Goal: Task Accomplishment & Management: Complete application form

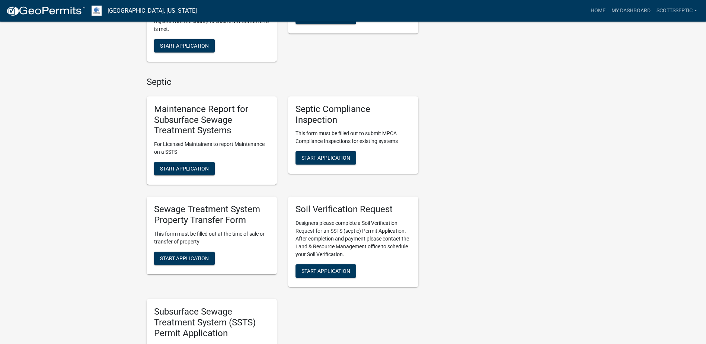
scroll to position [595, 0]
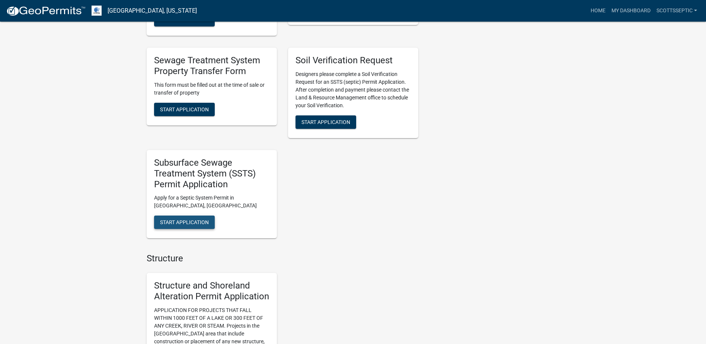
click at [179, 222] on span "Start Application" at bounding box center [184, 222] width 49 height 6
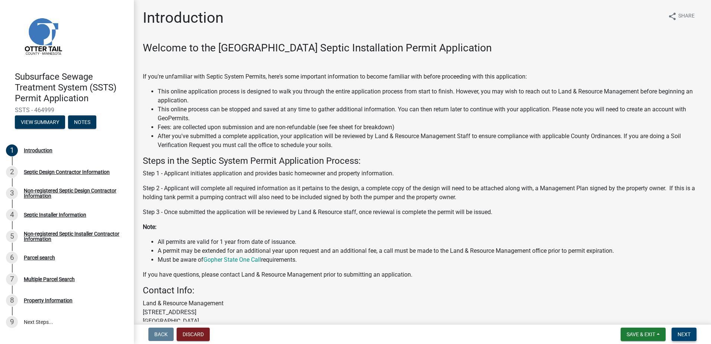
click at [684, 335] on span "Next" at bounding box center [684, 334] width 13 height 6
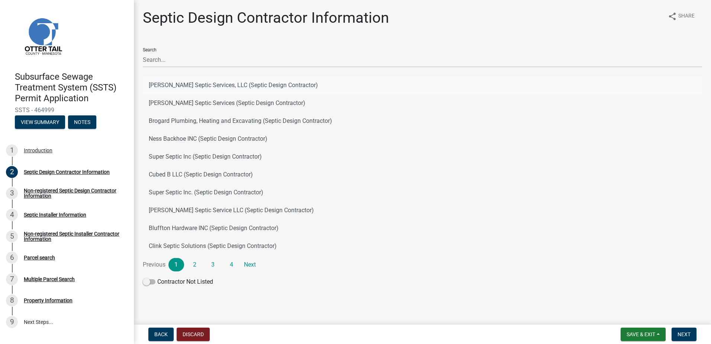
click at [170, 86] on button "[PERSON_NAME] Septic Services, LLC (Septic Design Contractor)" at bounding box center [423, 85] width 560 height 18
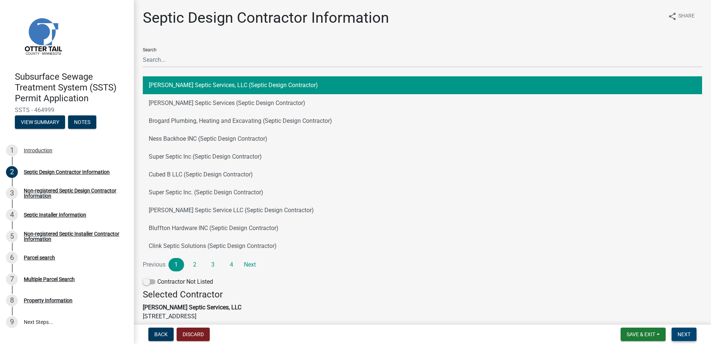
click at [693, 331] on button "Next" at bounding box center [684, 333] width 25 height 13
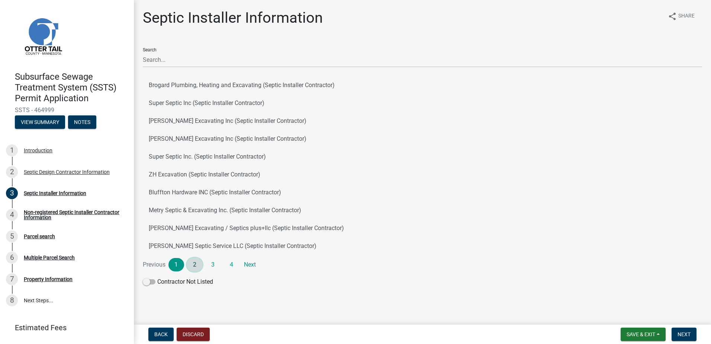
click at [193, 265] on link "2" at bounding box center [195, 264] width 16 height 13
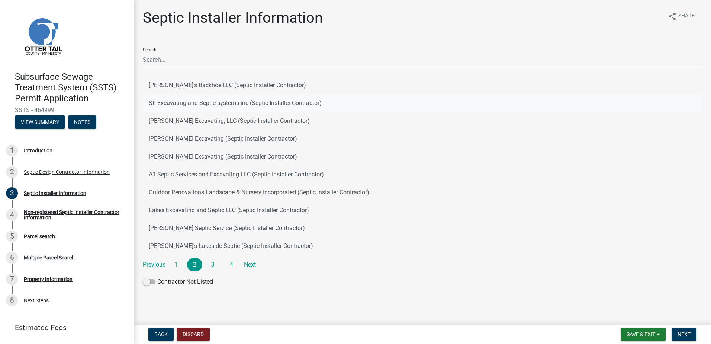
click at [172, 104] on button "SF Excavating and Septic systems inc (Septic Installer Contractor)" at bounding box center [423, 103] width 560 height 18
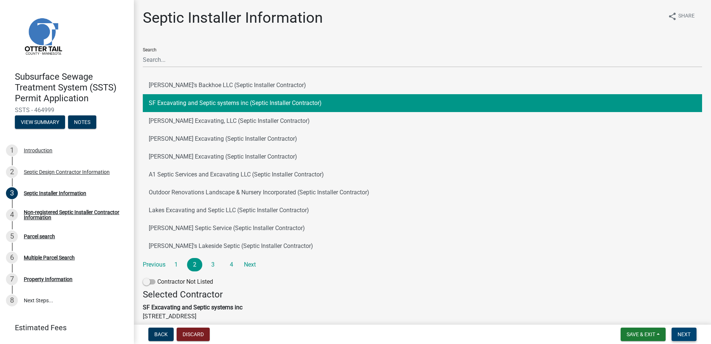
click at [678, 333] on button "Next" at bounding box center [684, 333] width 25 height 13
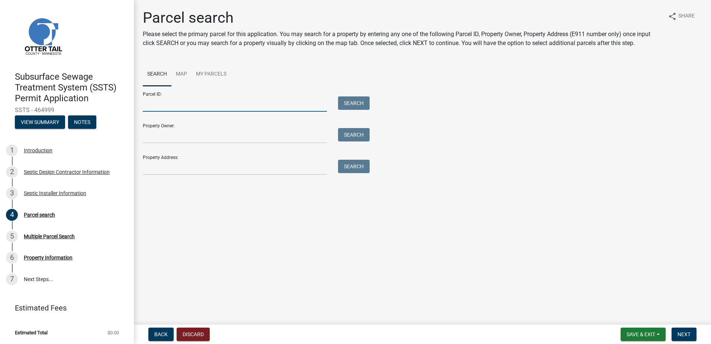
drag, startPoint x: 145, startPoint y: 109, endPoint x: 172, endPoint y: 103, distance: 27.4
click at [148, 108] on input "Parcel ID:" at bounding box center [235, 103] width 184 height 15
type input "[CREDIT_CARD_NUMBER]"
click at [355, 105] on button "Search" at bounding box center [354, 102] width 32 height 13
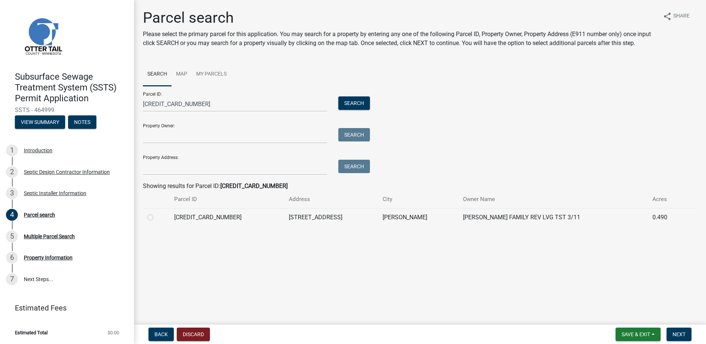
click at [156, 213] on label at bounding box center [156, 213] width 0 height 0
click at [156, 217] on input "radio" at bounding box center [158, 215] width 5 height 5
radio input "true"
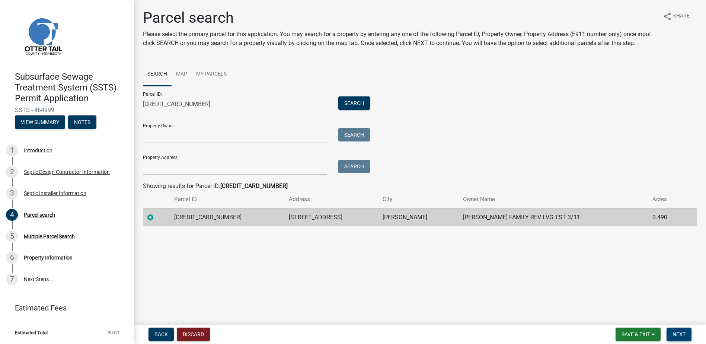
click at [679, 334] on span "Next" at bounding box center [678, 334] width 13 height 6
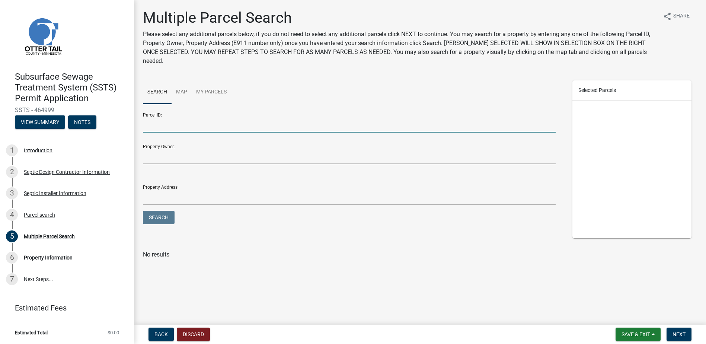
click at [172, 117] on input "Parcel ID:" at bounding box center [349, 124] width 413 height 15
type input "58000990326000"
click at [168, 211] on button "Search" at bounding box center [159, 217] width 32 height 13
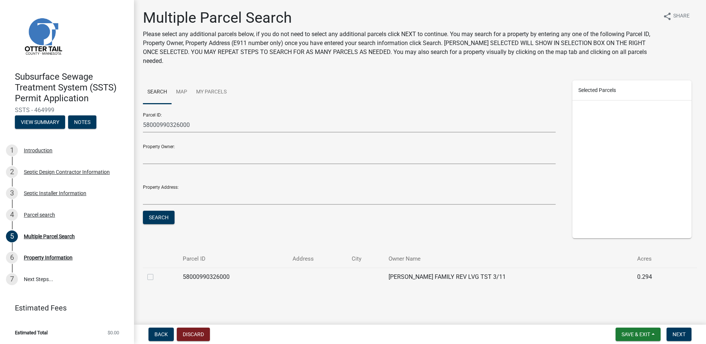
click at [153, 272] on div at bounding box center [160, 276] width 26 height 9
click at [156, 272] on label at bounding box center [156, 272] width 0 height 0
click at [156, 272] on input "checkbox" at bounding box center [158, 274] width 5 height 5
checkbox input "true"
click at [678, 334] on span "Next" at bounding box center [678, 334] width 13 height 6
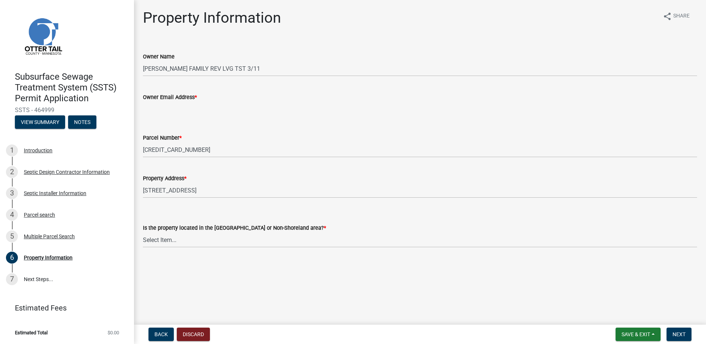
click at [156, 110] on input "Owner Email Address *" at bounding box center [420, 109] width 554 height 15
type input "[EMAIL_ADDRESS][DOMAIN_NAME]"
click at [155, 241] on select "Select Item... Shoreland Non-Shoreland" at bounding box center [420, 239] width 554 height 15
click at [143, 232] on select "Select Item... Shoreland Non-Shoreland" at bounding box center [420, 239] width 554 height 15
select select "f91142e6-e911-469c-9754-896c7e7f9e05"
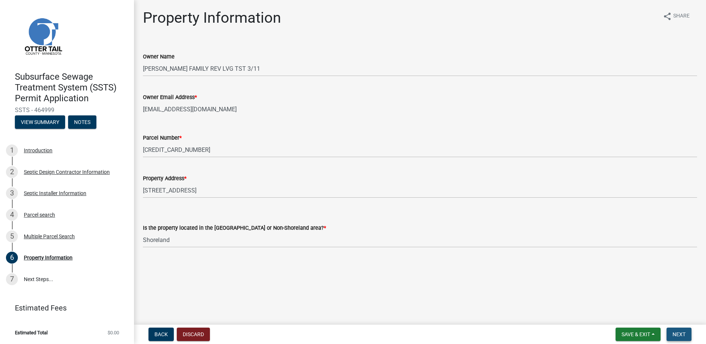
click at [678, 335] on span "Next" at bounding box center [678, 334] width 13 height 6
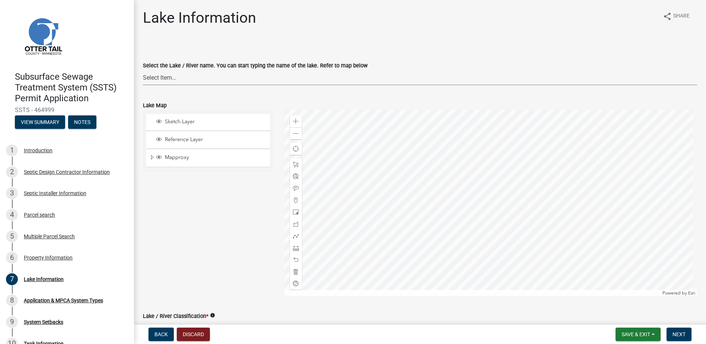
click at [153, 80] on select "Select Item... None [PERSON_NAME] 56-031 [PERSON_NAME] 56-118 [PERSON_NAME] 56-…" at bounding box center [420, 77] width 554 height 15
click at [143, 70] on select "Select Item... None [PERSON_NAME] 56-031 [PERSON_NAME] 56-118 [PERSON_NAME] 56-…" at bounding box center [420, 77] width 554 height 15
select select "f3e224fa-98b4-49e5-8fa8-db8594f17901"
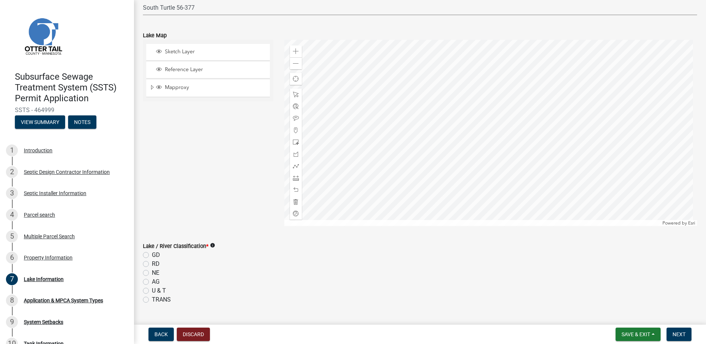
scroll to position [74, 0]
click at [152, 262] on label "RD" at bounding box center [156, 259] width 8 height 9
click at [152, 260] on input "RD" at bounding box center [154, 257] width 5 height 5
radio input "true"
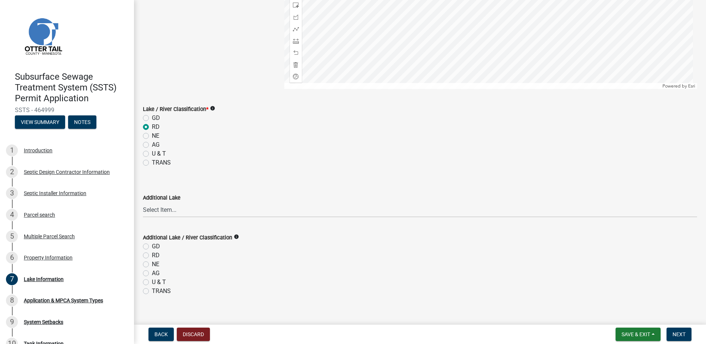
scroll to position [217, 0]
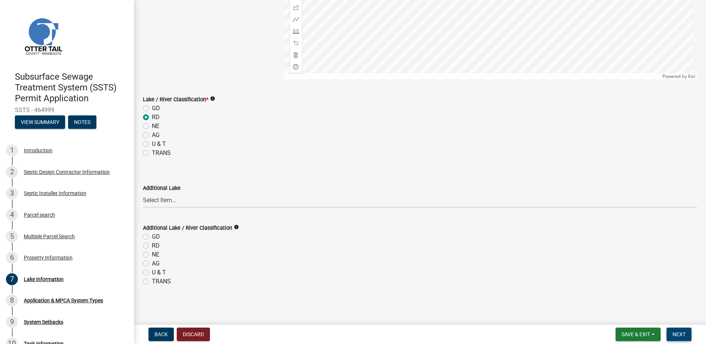
click at [680, 331] on span "Next" at bounding box center [678, 334] width 13 height 6
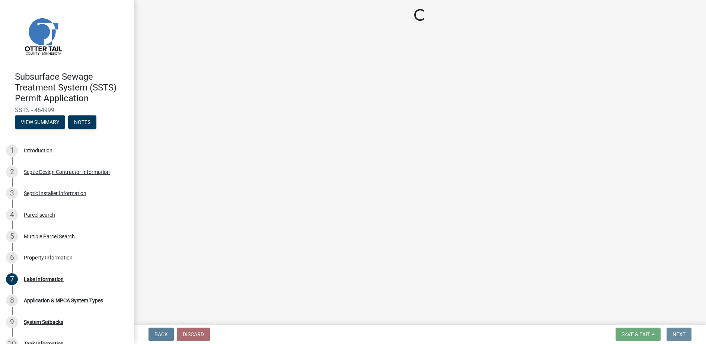
scroll to position [0, 0]
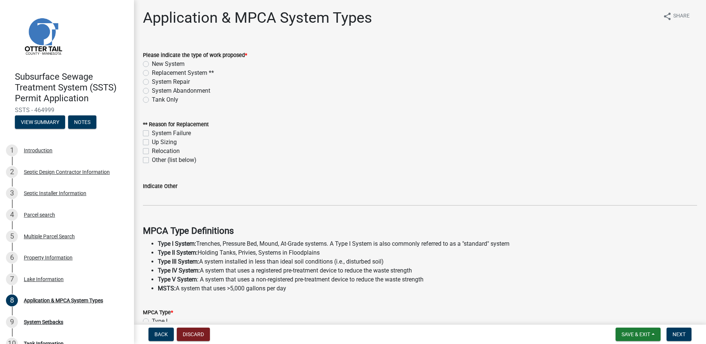
click at [152, 73] on label "Replacement System **" at bounding box center [183, 72] width 62 height 9
click at [152, 73] on input "Replacement System **" at bounding box center [154, 70] width 5 height 5
radio input "true"
click at [152, 134] on label "System Failure" at bounding box center [171, 133] width 39 height 9
click at [152, 134] on input "System Failure" at bounding box center [154, 131] width 5 height 5
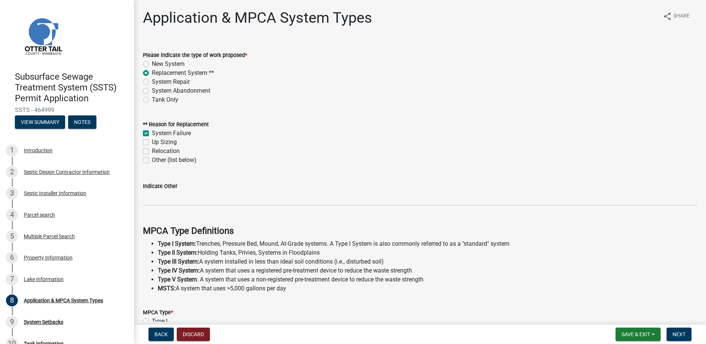
checkbox input "true"
checkbox input "false"
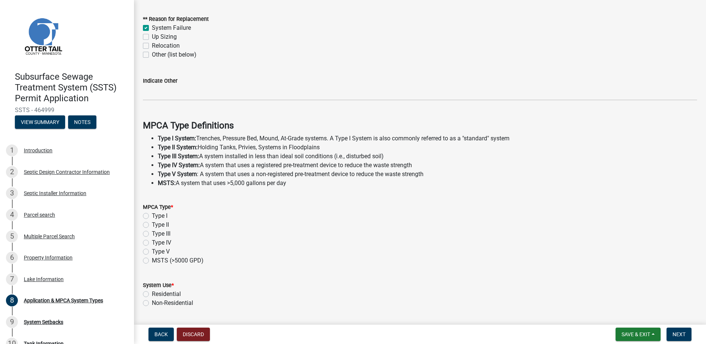
scroll to position [112, 0]
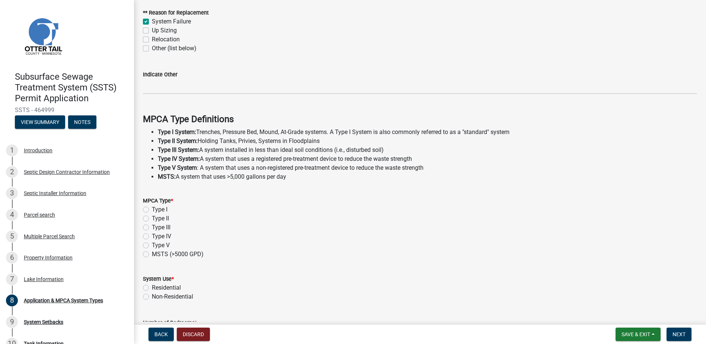
click at [152, 210] on label "Type I" at bounding box center [160, 209] width 16 height 9
click at [152, 210] on input "Type I" at bounding box center [154, 207] width 5 height 5
radio input "true"
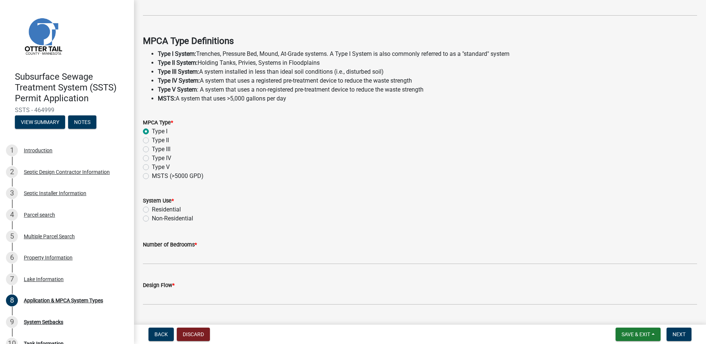
scroll to position [208, 0]
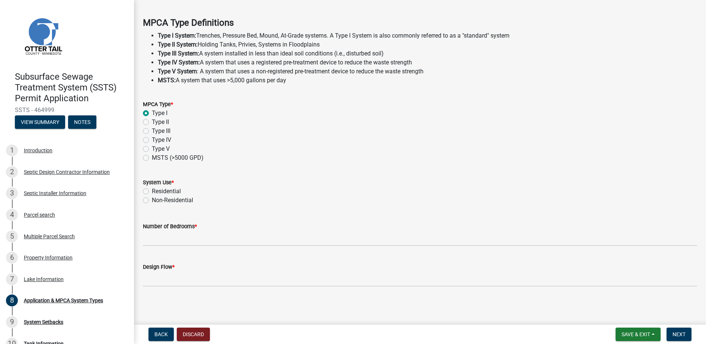
click at [152, 188] on label "Residential" at bounding box center [166, 191] width 29 height 9
click at [152, 188] on input "Residential" at bounding box center [154, 189] width 5 height 5
radio input "true"
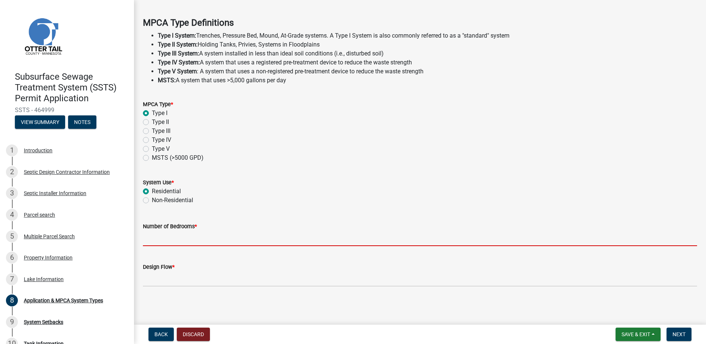
click at [159, 235] on input "Number of Bedrooms *" at bounding box center [420, 238] width 554 height 15
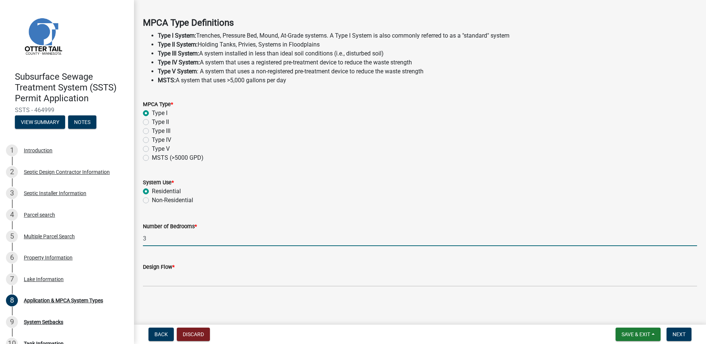
type input "3"
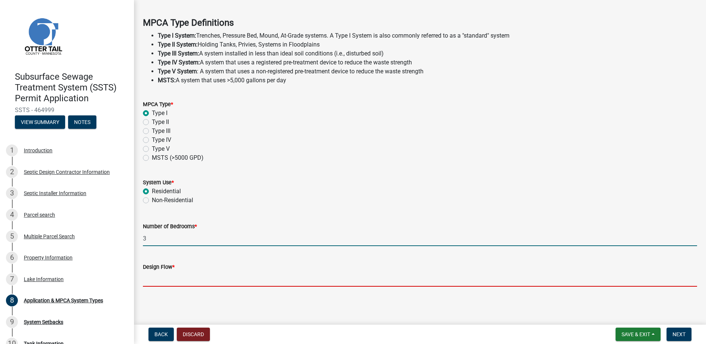
click at [151, 273] on input "Design Flow *" at bounding box center [420, 278] width 554 height 15
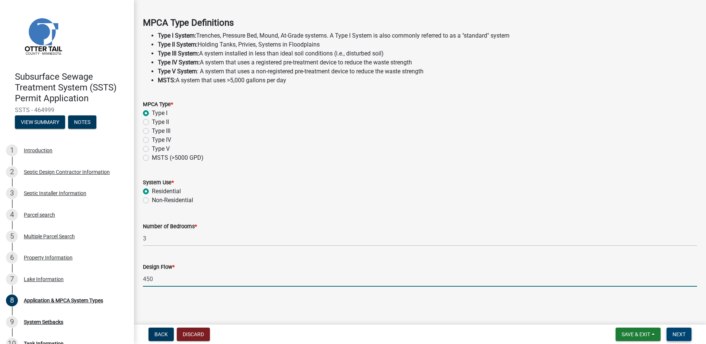
type input "450"
click at [670, 332] on button "Next" at bounding box center [678, 333] width 25 height 13
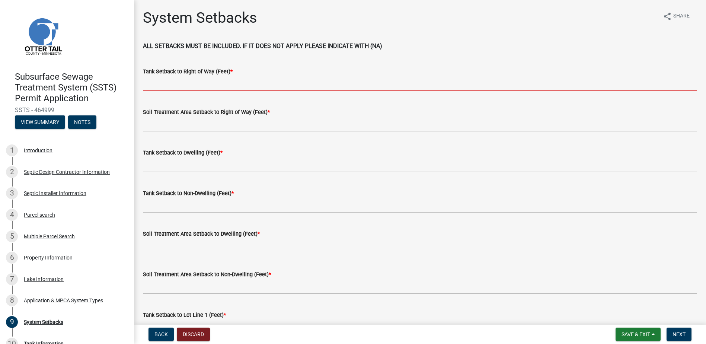
click at [154, 85] on input "Tank Setback to Right of Way (Feet) *" at bounding box center [420, 83] width 554 height 15
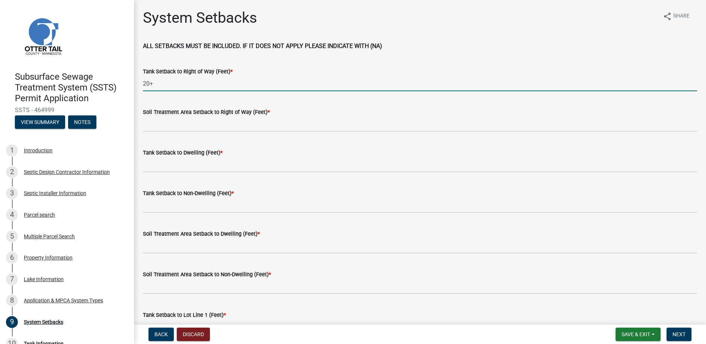
type input "20+"
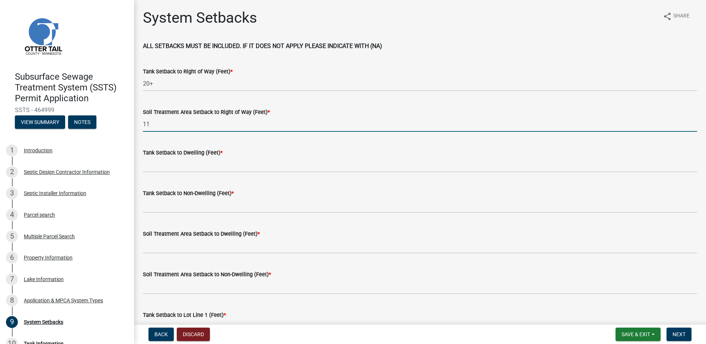
type input "11"
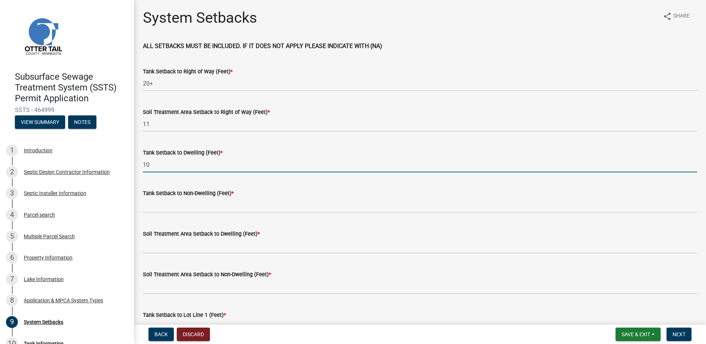
type input "10"
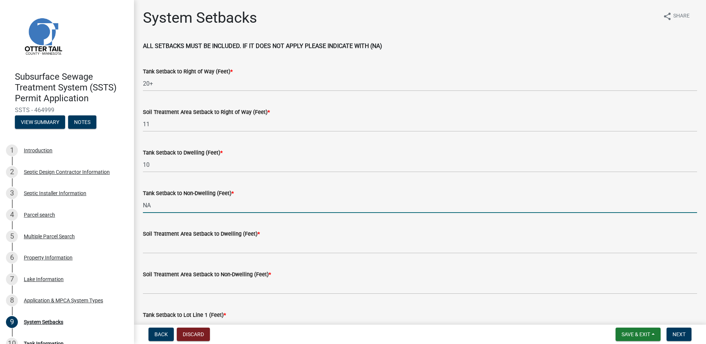
type input "NA"
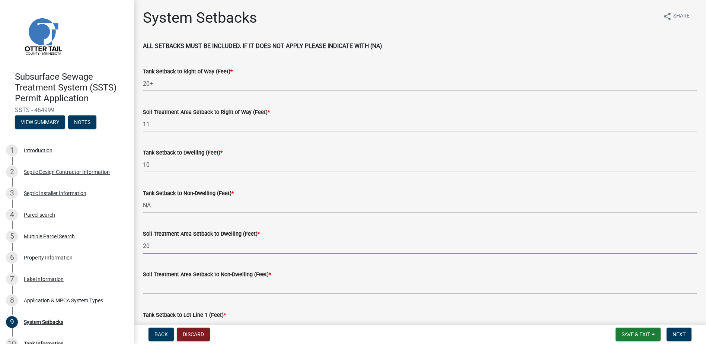
type input "20"
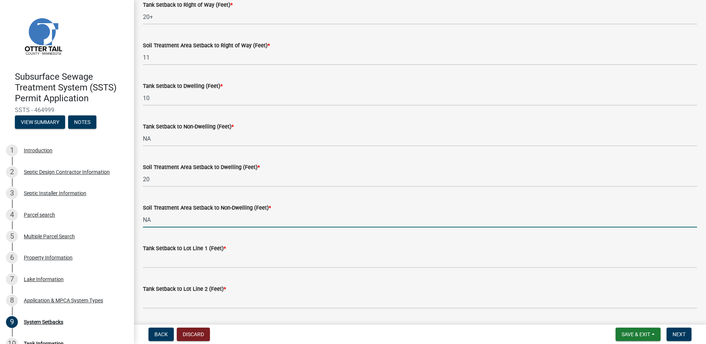
scroll to position [186, 0]
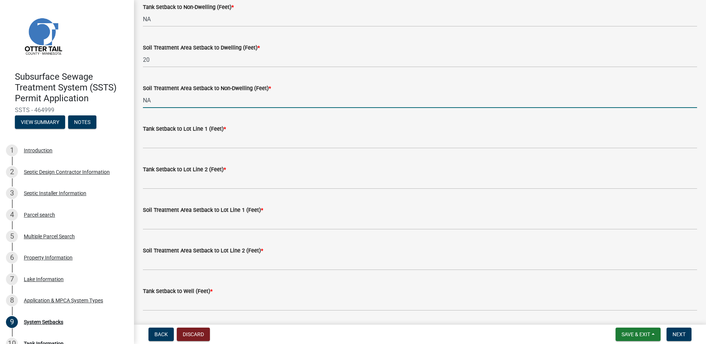
type input "NA"
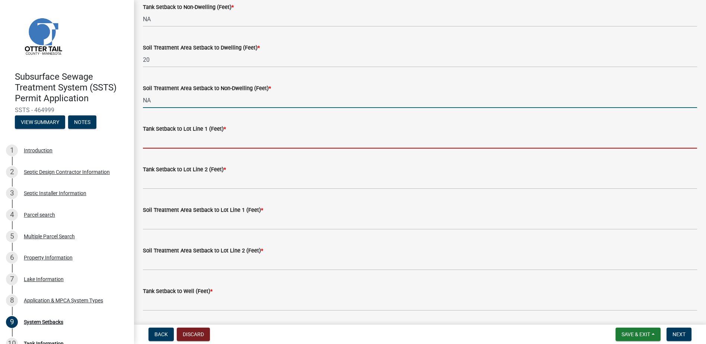
click at [148, 140] on input "Tank Setback to Lot Line 1 (Feet) *" at bounding box center [420, 140] width 554 height 15
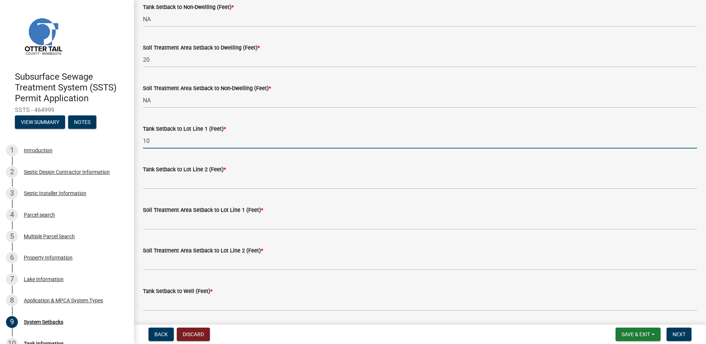
type input "10"
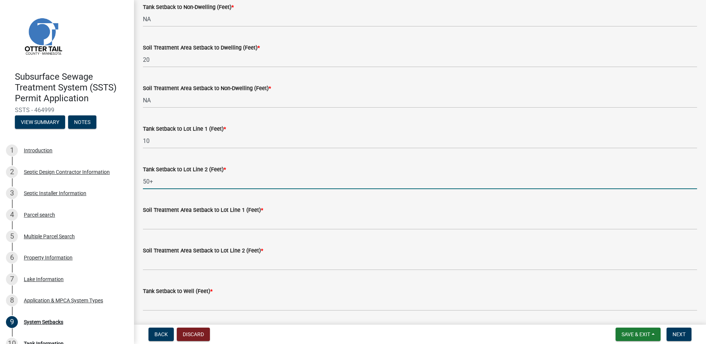
type input "50+"
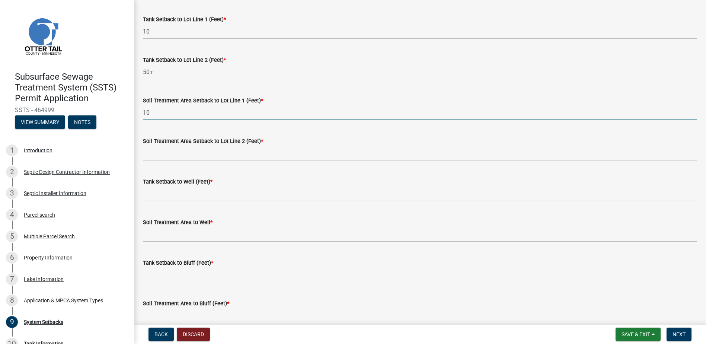
scroll to position [298, 0]
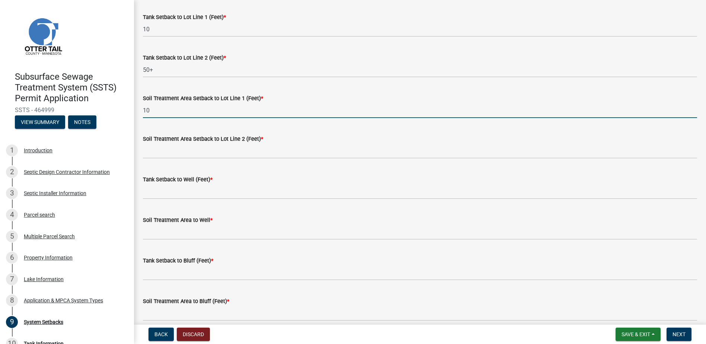
type input "10"
click at [142, 147] on div "Soil Treatment Area Setback to Lot Line 2 (Feet) *" at bounding box center [419, 141] width 565 height 35
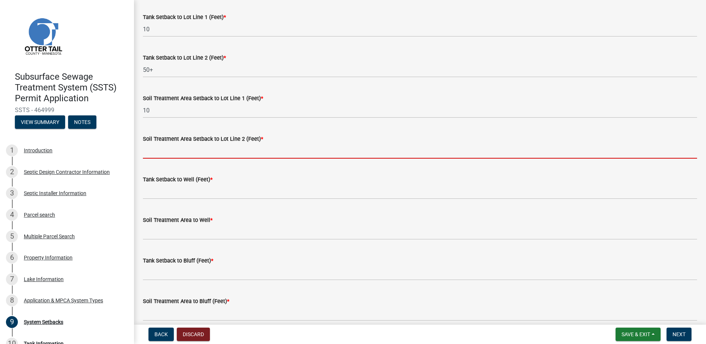
click at [148, 152] on input "Soil Treatment Area Setback to Lot Line 2 (Feet) *" at bounding box center [420, 150] width 554 height 15
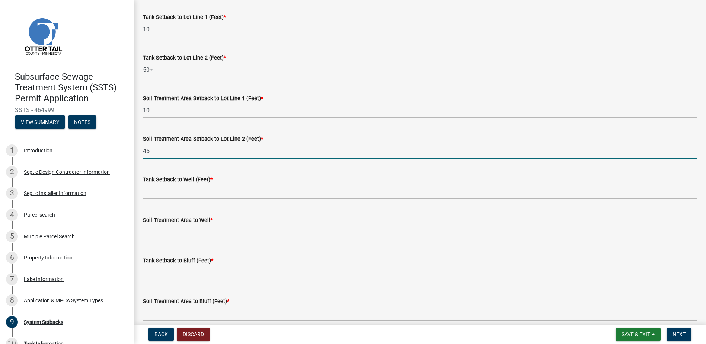
type input "45"
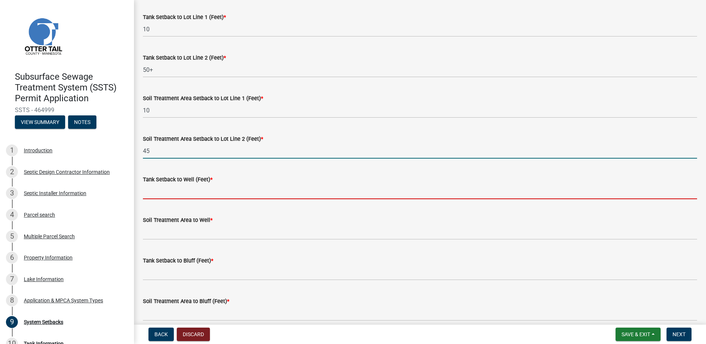
click at [161, 196] on input "Tank Setback to Well (Feet) *" at bounding box center [420, 191] width 554 height 15
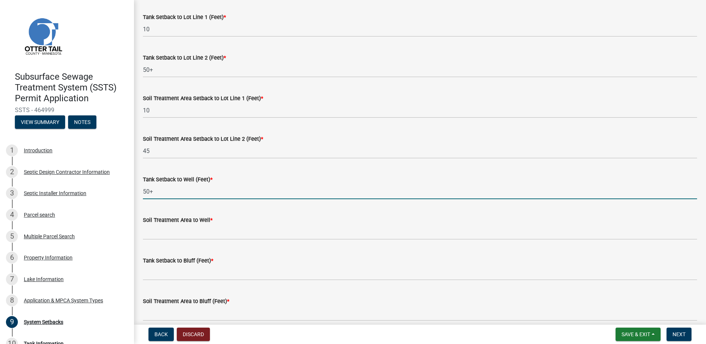
type input "50+"
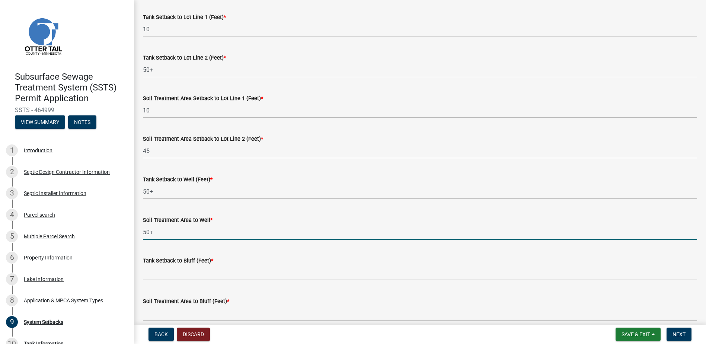
type input "50+"
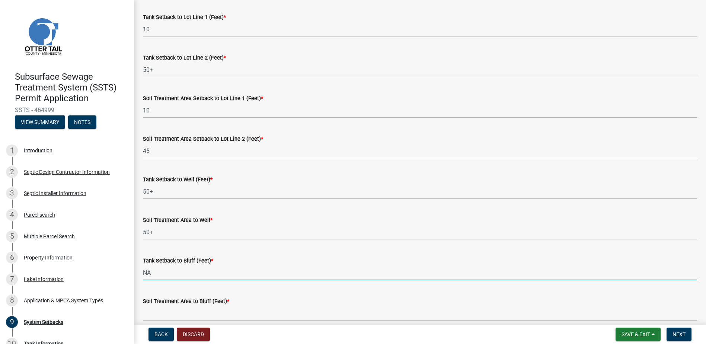
type input "NA"
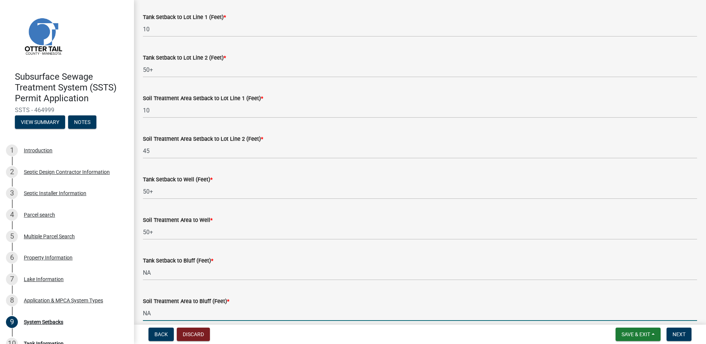
type input "NA"
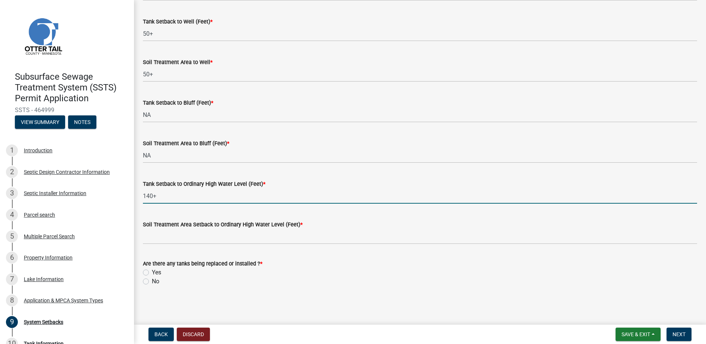
type input "140+"
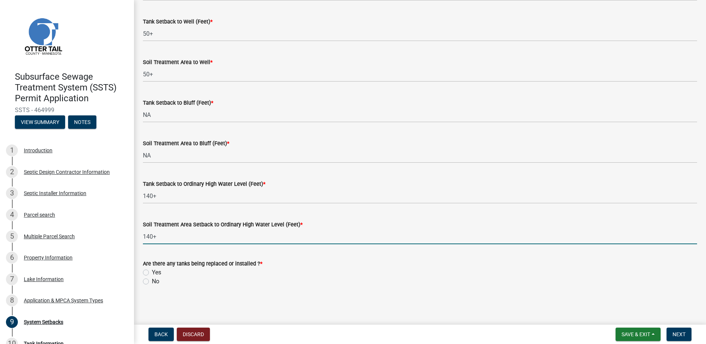
type input "140+"
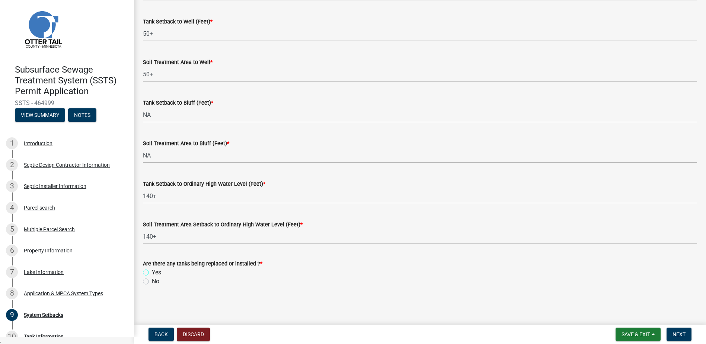
scroll to position [9, 0]
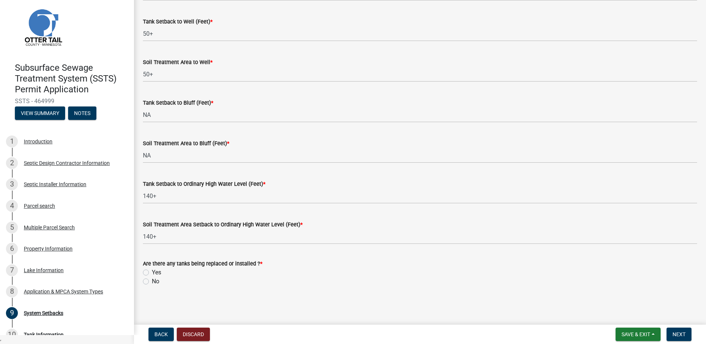
click at [152, 271] on label "Yes" at bounding box center [156, 272] width 9 height 9
click at [152, 271] on input "Yes" at bounding box center [154, 270] width 5 height 5
radio input "true"
click at [675, 333] on span "Next" at bounding box center [678, 334] width 13 height 6
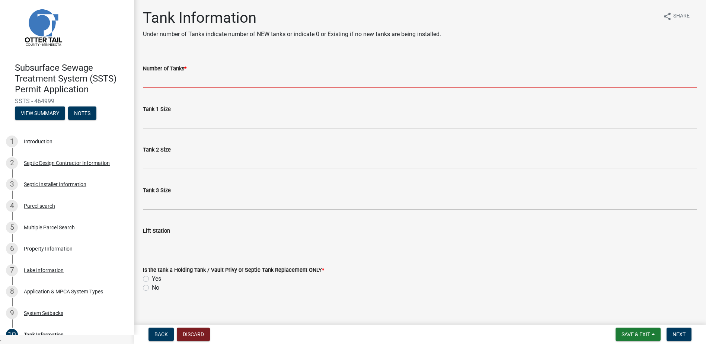
click at [168, 83] on input "Number of Tanks *" at bounding box center [420, 80] width 554 height 15
type input "1"
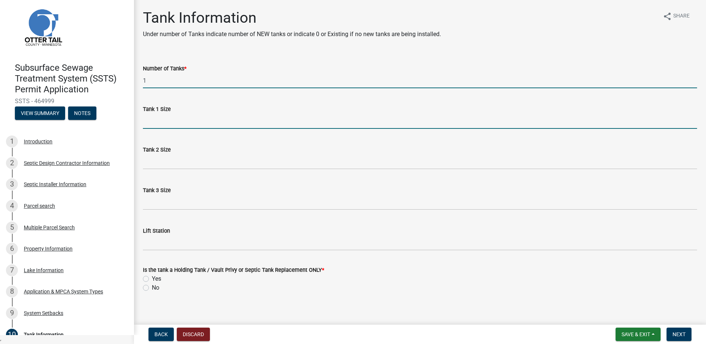
click at [158, 127] on input "Tank 1 Size" at bounding box center [420, 120] width 554 height 15
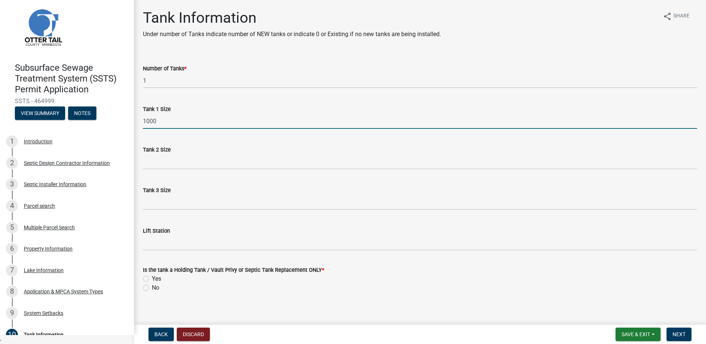
type input "1000"
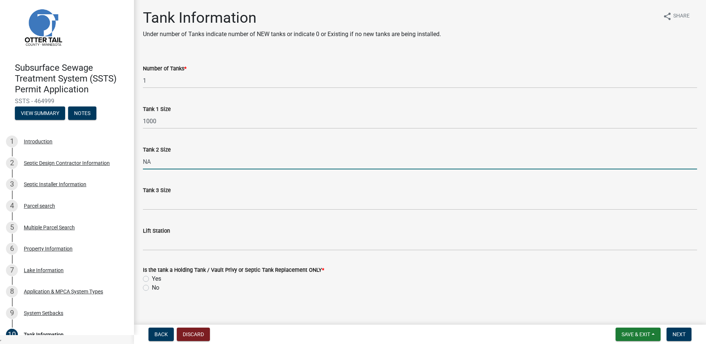
type input "NA"
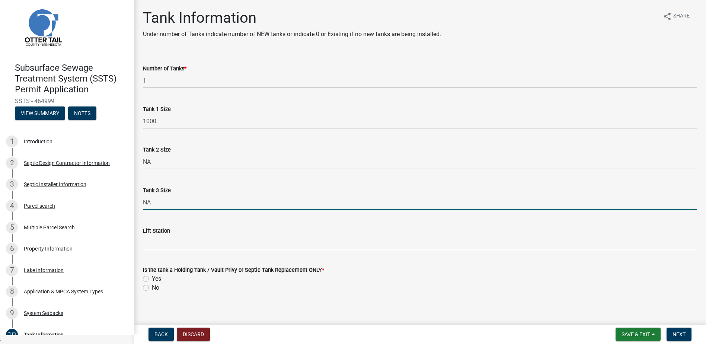
type input "NA"
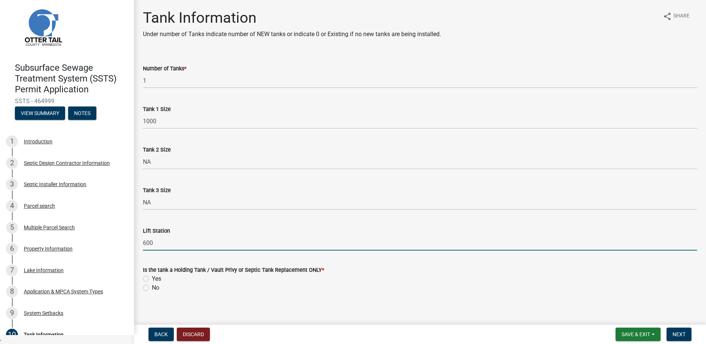
type input "600"
click at [152, 289] on label "No" at bounding box center [155, 287] width 7 height 9
click at [152, 288] on input "No" at bounding box center [154, 285] width 5 height 5
radio input "true"
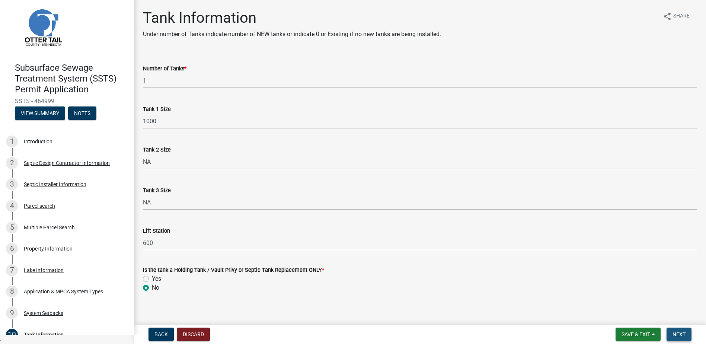
click at [676, 336] on span "Next" at bounding box center [678, 334] width 13 height 6
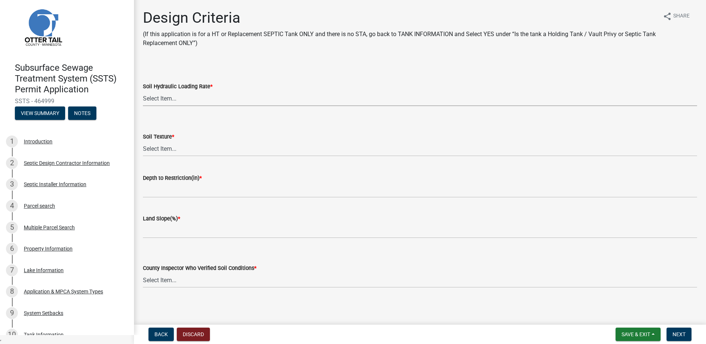
click at [169, 97] on select "Select Item... 1.6 gpd/ft2 1.2 gpd/ft2 1.0 gpd/ft2 0.87 gpd/ft2 0.78 gpd/ft2 0.…" at bounding box center [420, 98] width 554 height 15
click at [143, 91] on select "Select Item... 1.6 gpd/ft2 1.2 gpd/ft2 1.0 gpd/ft2 0.87 gpd/ft2 0.78 gpd/ft2 0.…" at bounding box center [420, 98] width 554 height 15
select select "eaa6e4cf-be76-4366-bfe5-e87acfaaf3f4"
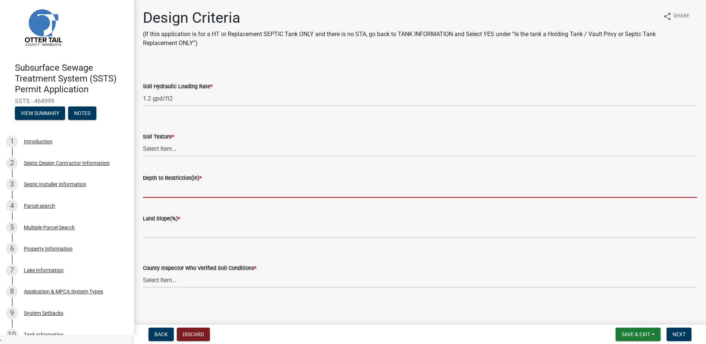
click at [155, 192] on input "Depth to Restriction(in) *" at bounding box center [420, 189] width 554 height 15
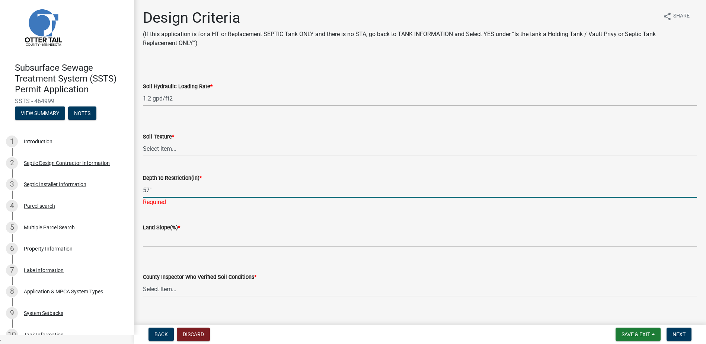
type input "57""
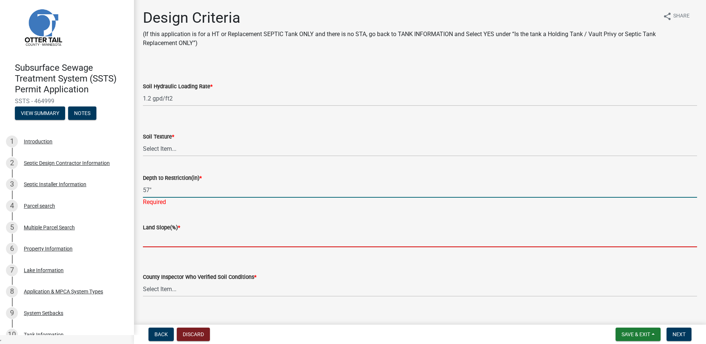
click at [163, 238] on input "Land Slope(%) *" at bounding box center [420, 239] width 554 height 15
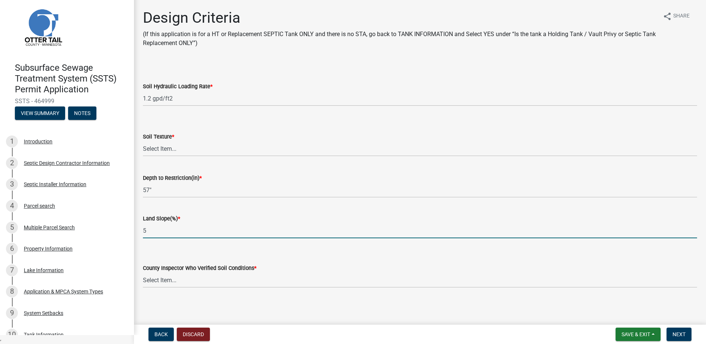
scroll to position [2, 0]
type input "5"
click at [152, 280] on select "Select Item... [PERSON_NAME] [PERSON_NAME] [PERSON_NAME] [PERSON_NAME] [PERSON_…" at bounding box center [420, 277] width 554 height 15
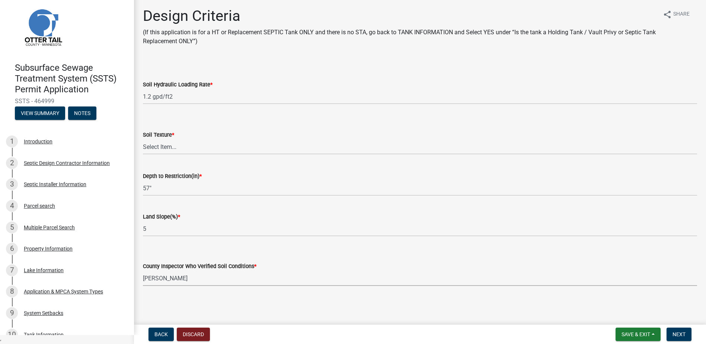
click at [143, 270] on select "Select Item... [PERSON_NAME] [PERSON_NAME] [PERSON_NAME] [PERSON_NAME] [PERSON_…" at bounding box center [420, 277] width 554 height 15
select select "77ed3ba4-a6d5-4048-ab27-59c0bc717e6e"
click at [675, 335] on span "Next" at bounding box center [678, 334] width 13 height 6
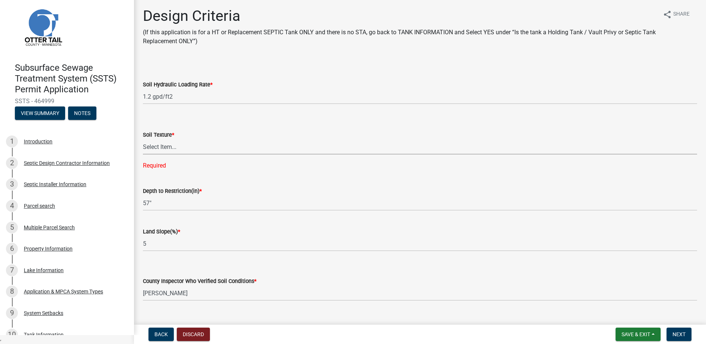
click at [164, 145] on select "Select Item... Coarse Sand (COS) Sand (S) Fine Sand (FS) Very Fine Sand (VFS) L…" at bounding box center [420, 146] width 554 height 15
click at [154, 145] on select "Select Item... Coarse Sand (COS) Sand (S) Fine Sand (FS) Very Fine Sand (VFS) L…" at bounding box center [420, 146] width 554 height 15
click at [143, 139] on select "Select Item... Coarse Sand (COS) Sand (S) Fine Sand (FS) Very Fine Sand (VFS) L…" at bounding box center [420, 146] width 554 height 15
select select "48b77c43-c0ca-4757-a1b1-e2e69db0f822"
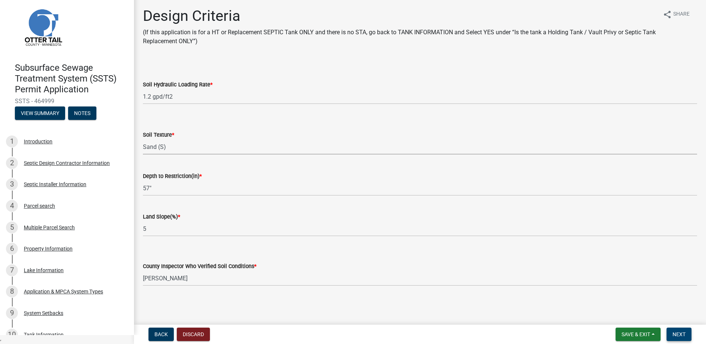
click at [676, 330] on button "Next" at bounding box center [678, 333] width 25 height 13
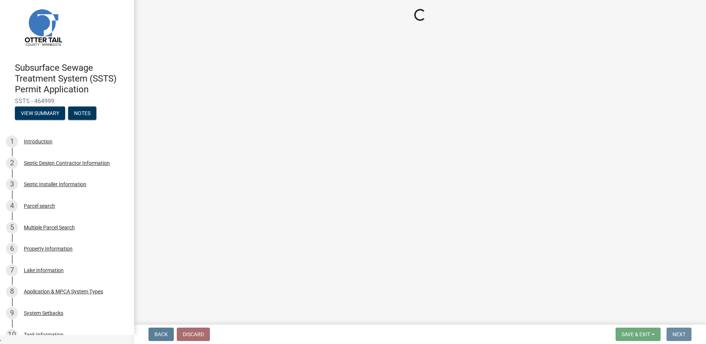
scroll to position [0, 0]
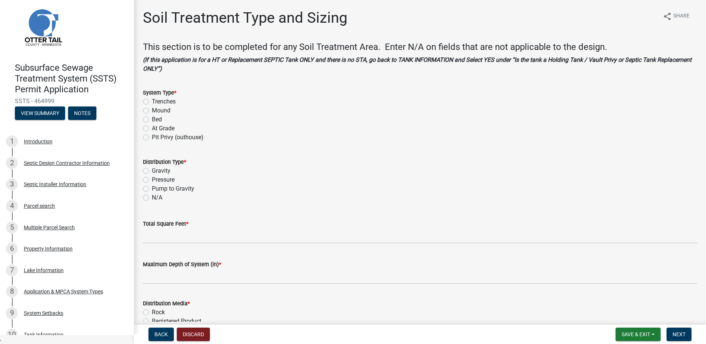
click at [152, 119] on label "Bed" at bounding box center [157, 119] width 10 height 9
click at [152, 119] on input "Bed" at bounding box center [154, 117] width 5 height 5
radio input "true"
click at [152, 178] on label "Pressure" at bounding box center [163, 179] width 23 height 9
click at [152, 178] on input "Pressure" at bounding box center [154, 177] width 5 height 5
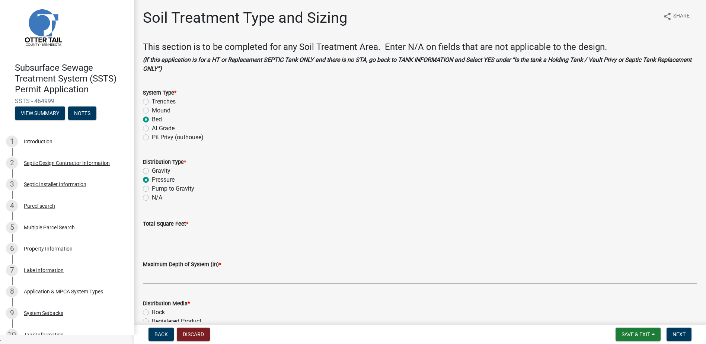
radio input "true"
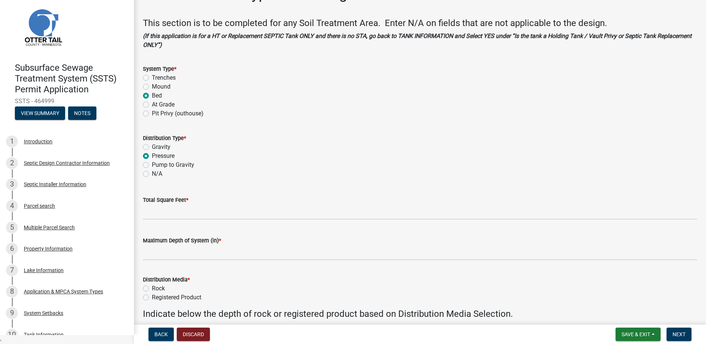
scroll to position [37, 0]
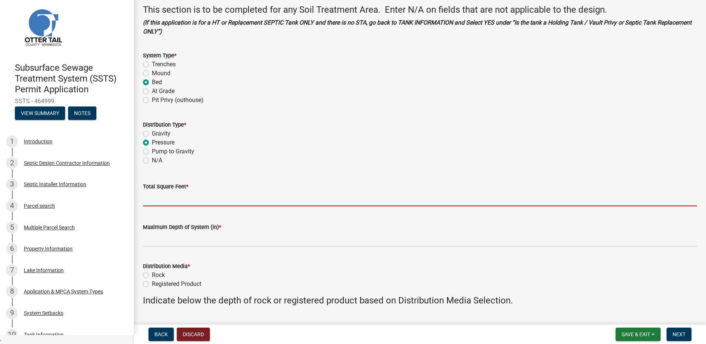
click at [151, 201] on input "Total Square Feet *" at bounding box center [420, 198] width 554 height 15
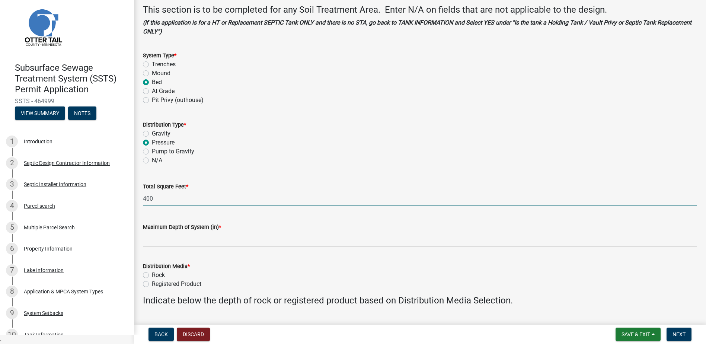
type input "400"
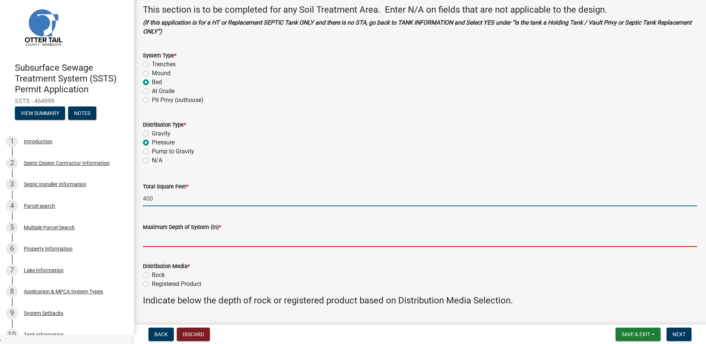
click at [165, 240] on input "Maximum Depth of System (in) *" at bounding box center [420, 238] width 554 height 15
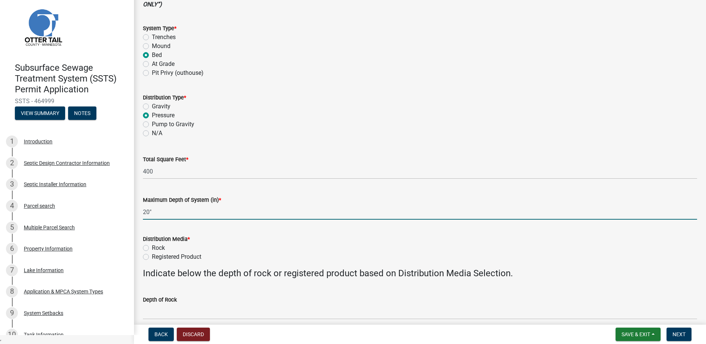
scroll to position [112, 0]
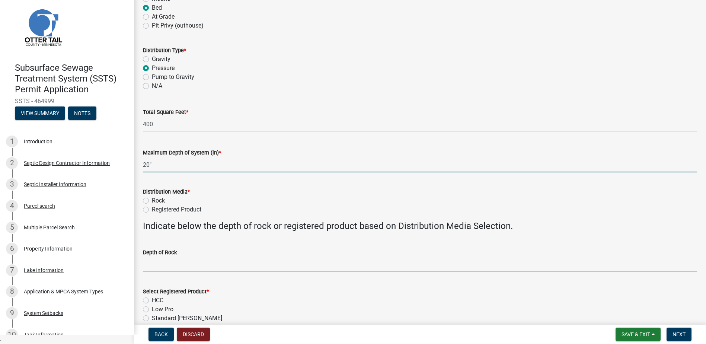
type input "20""
click at [152, 198] on label "Rock" at bounding box center [158, 200] width 13 height 9
click at [152, 198] on input "Rock" at bounding box center [154, 198] width 5 height 5
radio input "true"
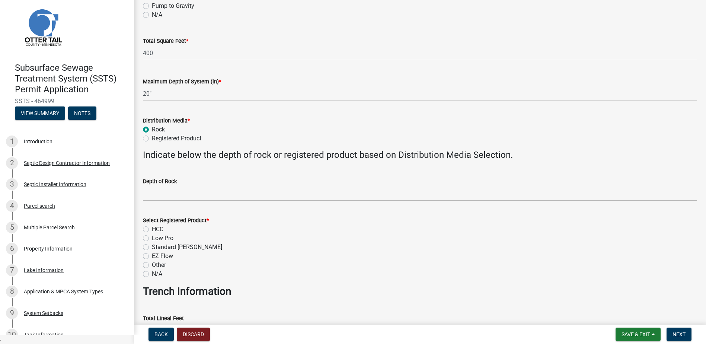
scroll to position [186, 0]
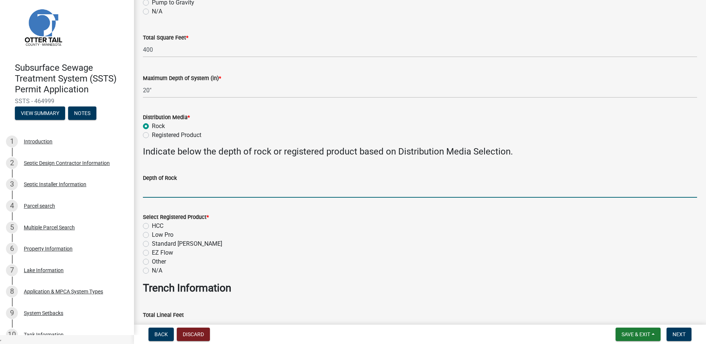
click at [154, 193] on input "Depth of Rock" at bounding box center [420, 189] width 554 height 15
type input "9" Under Pipe"
click at [152, 271] on label "N/A" at bounding box center [157, 270] width 10 height 9
click at [152, 271] on input "N/A" at bounding box center [154, 268] width 5 height 5
radio input "true"
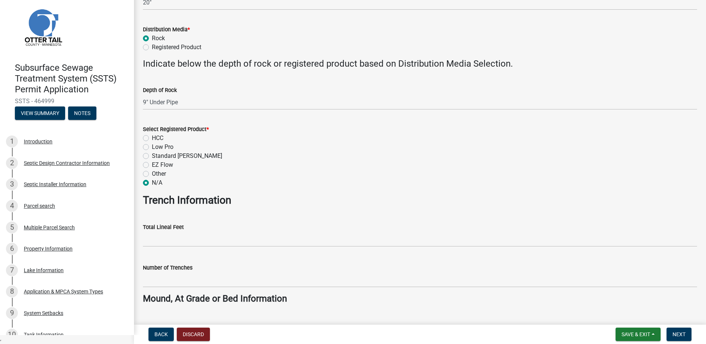
scroll to position [298, 0]
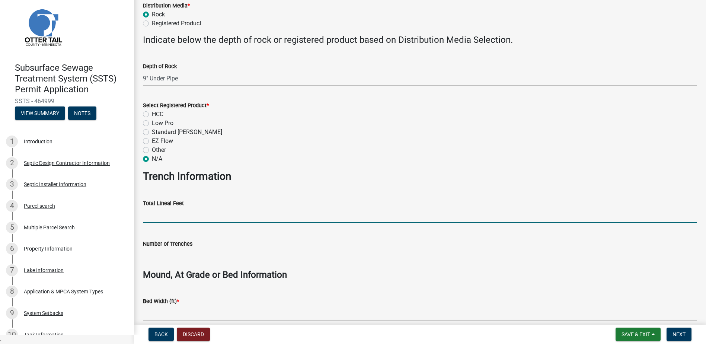
click at [157, 217] on input "Total Lineal Feet" at bounding box center [420, 215] width 554 height 15
type input "NA"
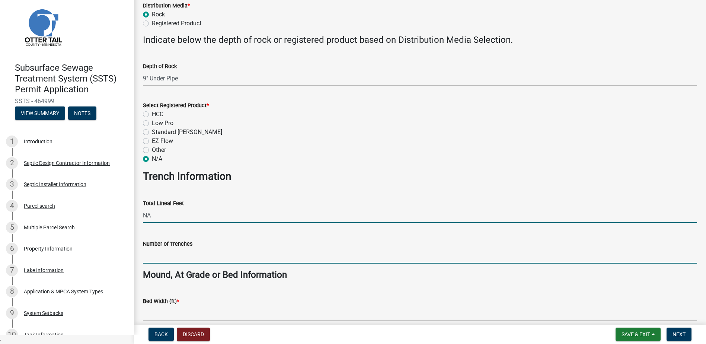
drag, startPoint x: 154, startPoint y: 254, endPoint x: 155, endPoint y: 260, distance: 6.0
click at [154, 254] on input "Number of Trenches" at bounding box center [420, 255] width 554 height 15
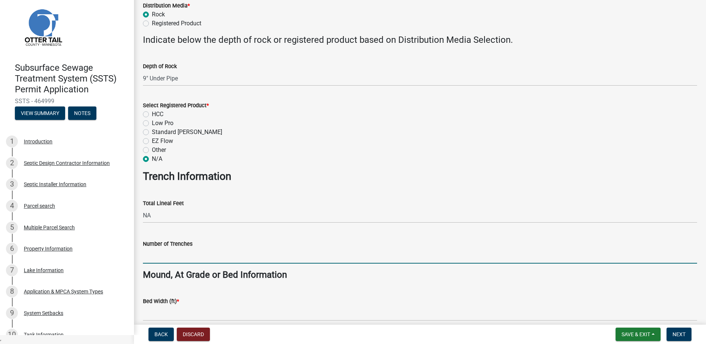
type input "NA"
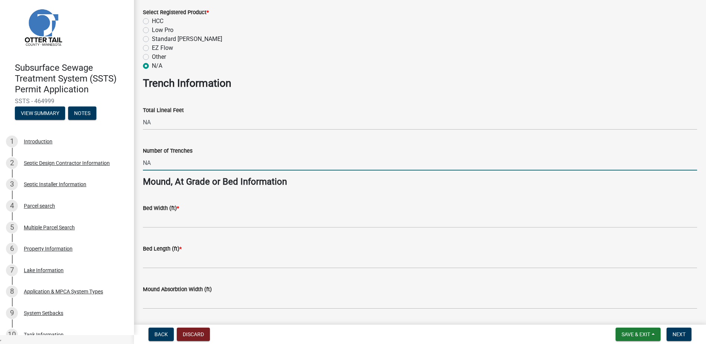
scroll to position [409, 0]
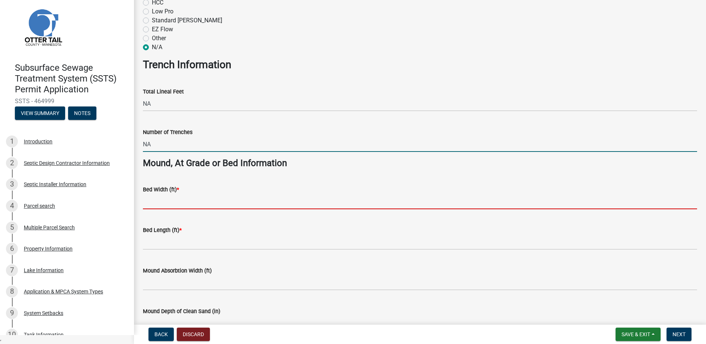
click at [146, 202] on input "Bed Width (ft) *" at bounding box center [420, 201] width 554 height 15
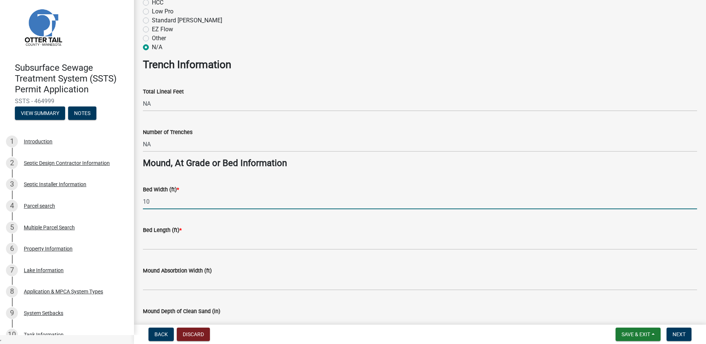
type input "10"
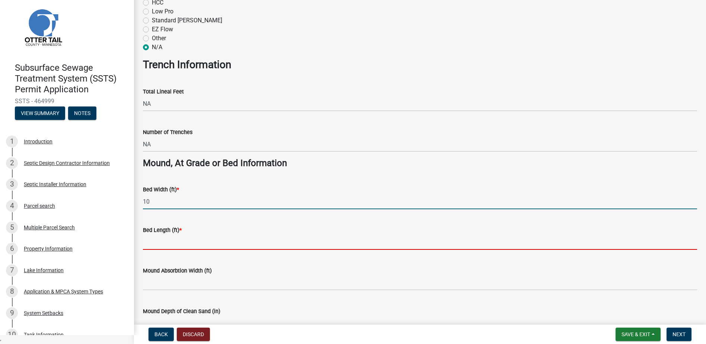
click at [150, 237] on input "Bed Length (ft) *" at bounding box center [420, 241] width 554 height 15
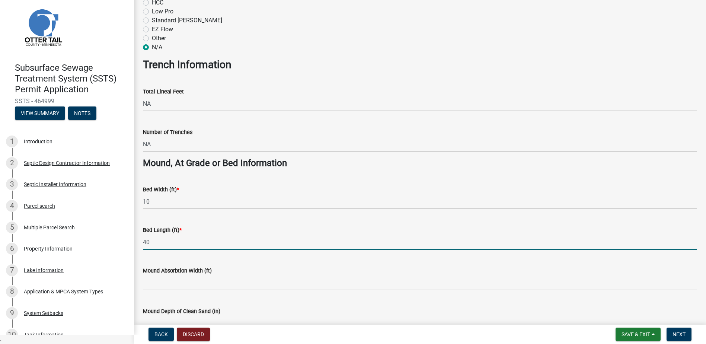
type input "40"
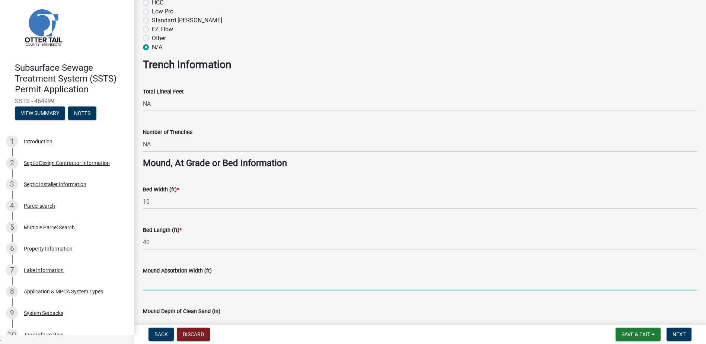
click at [154, 282] on input "Mound Absorbtion Width (ft)" at bounding box center [420, 282] width 554 height 15
type input "NA"
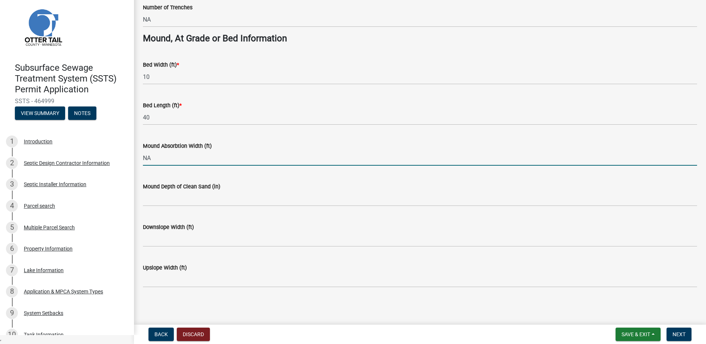
scroll to position [535, 0]
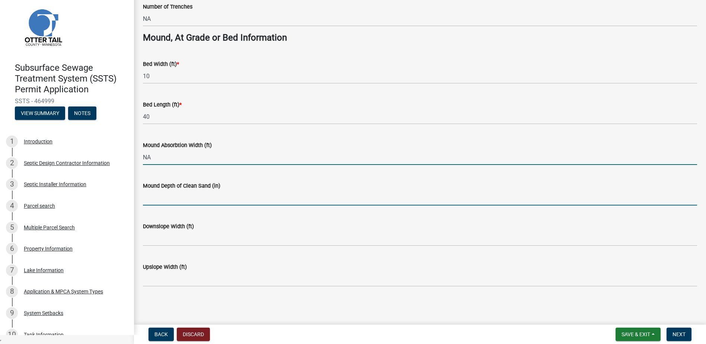
click at [154, 202] on input "Mound Depth of Clean Sand (in)" at bounding box center [420, 197] width 554 height 15
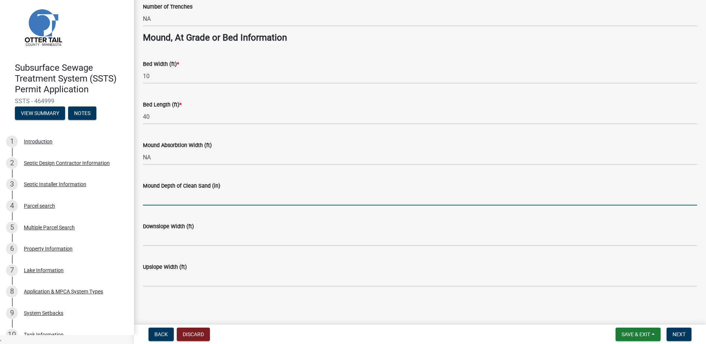
click at [157, 198] on input "Mound Depth of Clean Sand (in)" at bounding box center [420, 197] width 554 height 15
type input "NA"
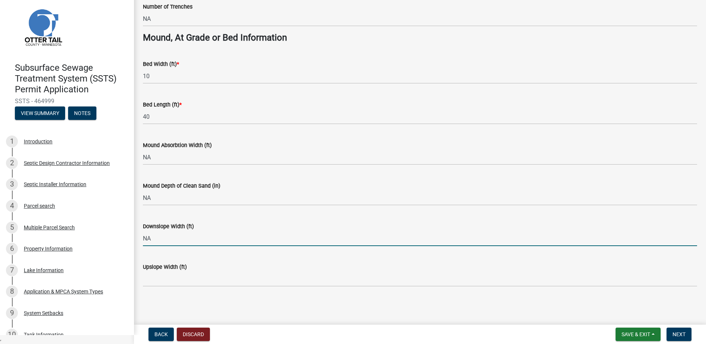
type input "NA"
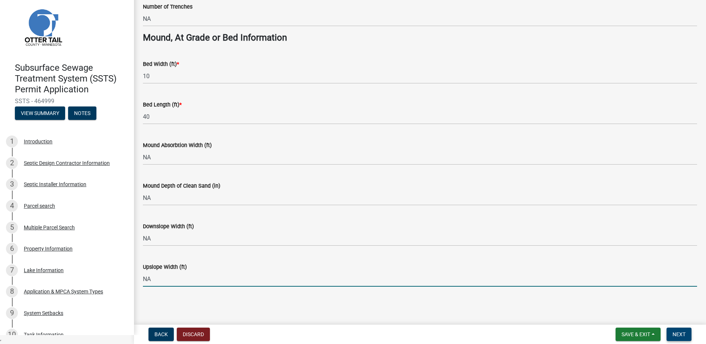
type input "NA"
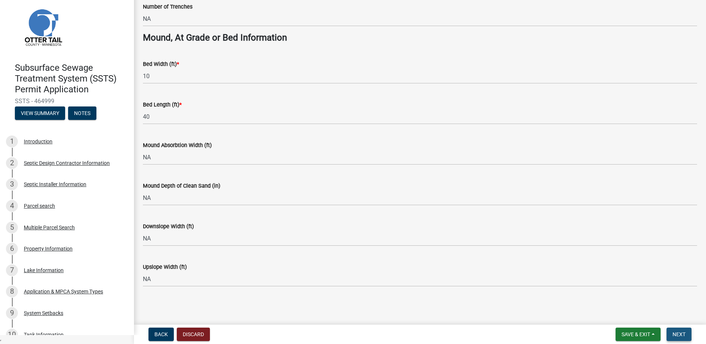
click at [685, 331] on span "Next" at bounding box center [678, 334] width 13 height 6
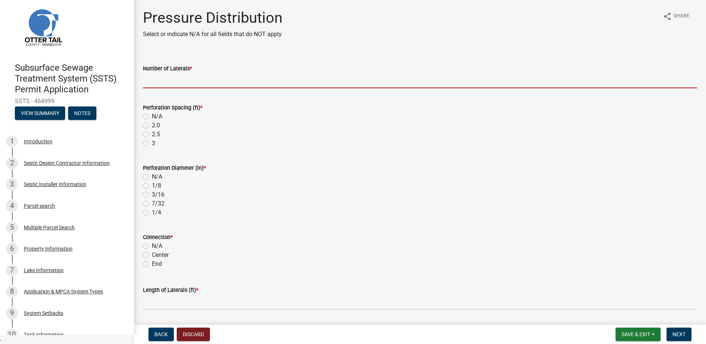
click at [156, 86] on input "Number of Laterals *" at bounding box center [420, 80] width 554 height 15
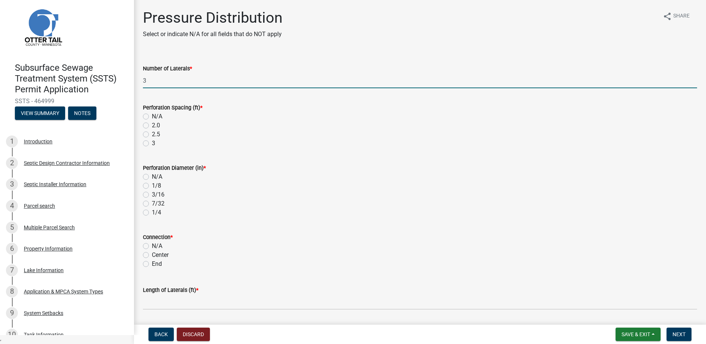
type input "3"
click at [152, 144] on label "3" at bounding box center [153, 143] width 3 height 9
click at [152, 144] on input "3" at bounding box center [154, 141] width 5 height 5
radio input "true"
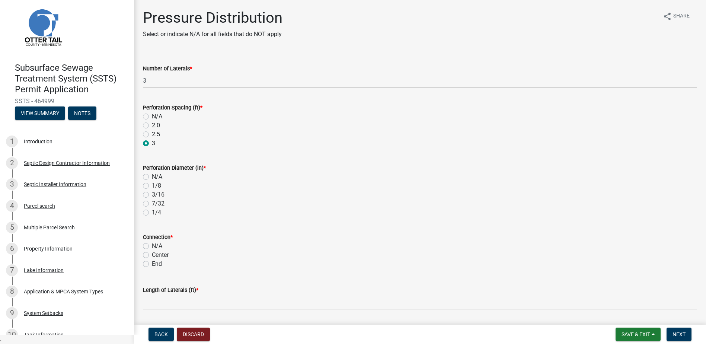
click at [152, 212] on label "1/4" at bounding box center [156, 212] width 9 height 9
click at [152, 212] on input "1/4" at bounding box center [154, 210] width 5 height 5
radio input "true"
click at [152, 265] on label "End" at bounding box center [157, 263] width 10 height 9
click at [152, 264] on input "End" at bounding box center [154, 261] width 5 height 5
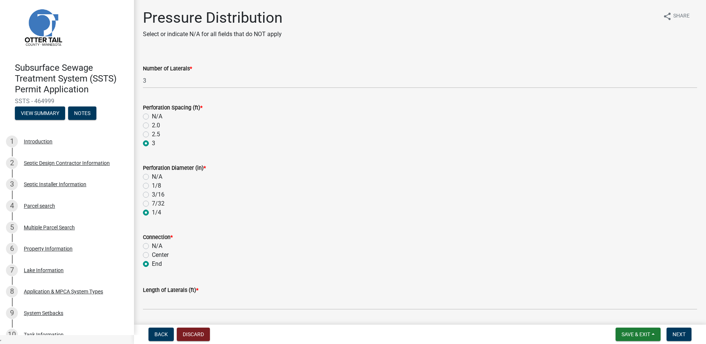
radio input "true"
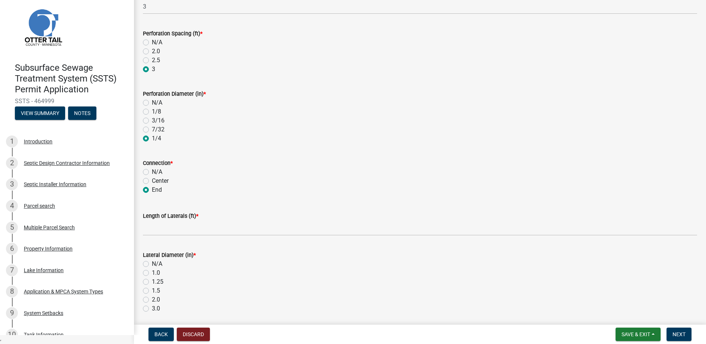
scroll to position [74, 0]
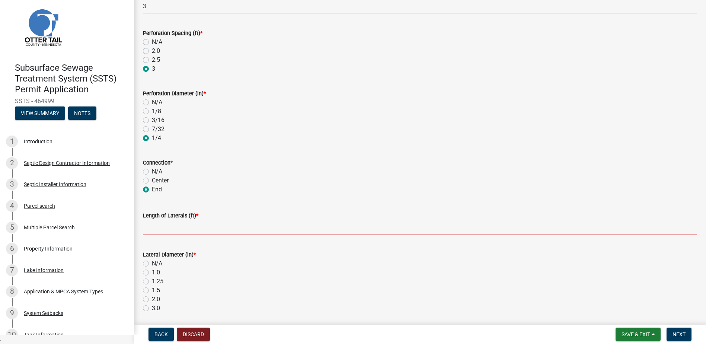
click at [156, 223] on input "Length of Laterals (ft) *" at bounding box center [420, 227] width 554 height 15
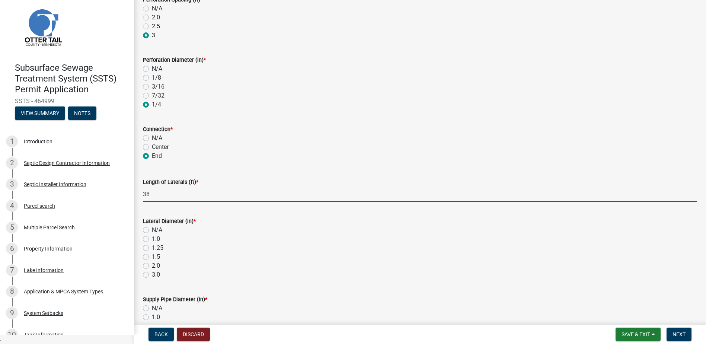
scroll to position [149, 0]
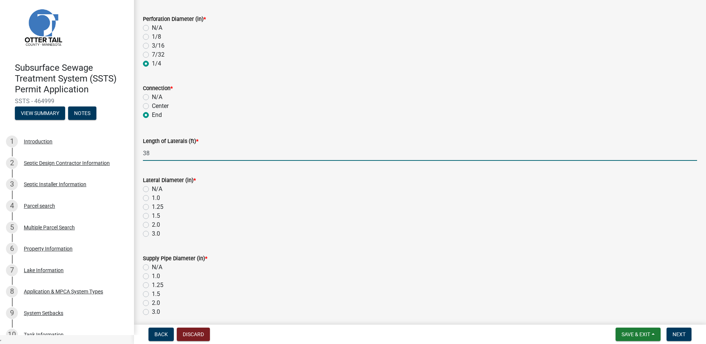
type input "38"
click at [152, 217] on label "1.5" at bounding box center [156, 215] width 8 height 9
click at [152, 216] on input "1.5" at bounding box center [154, 213] width 5 height 5
radio input "true"
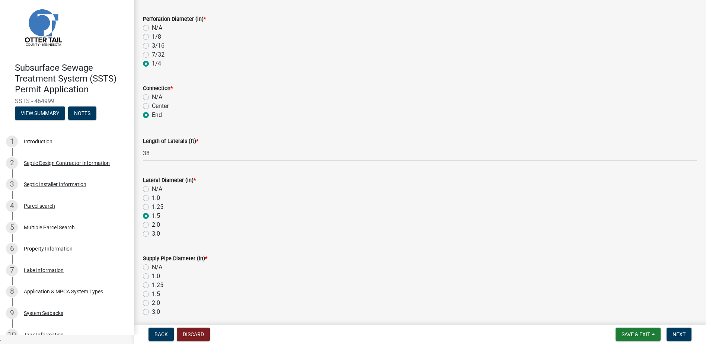
scroll to position [223, 0]
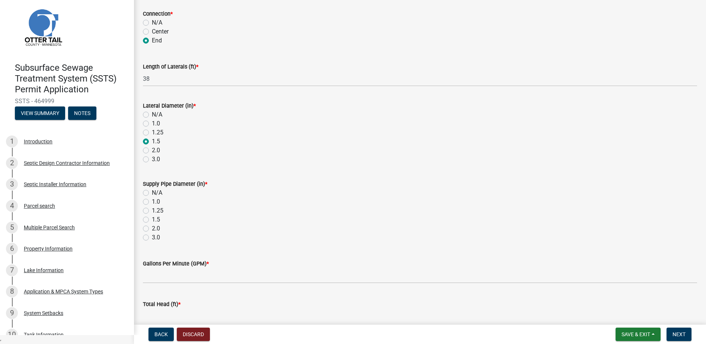
click at [152, 228] on label "2.0" at bounding box center [156, 228] width 8 height 9
click at [152, 228] on input "2.0" at bounding box center [154, 226] width 5 height 5
radio input "true"
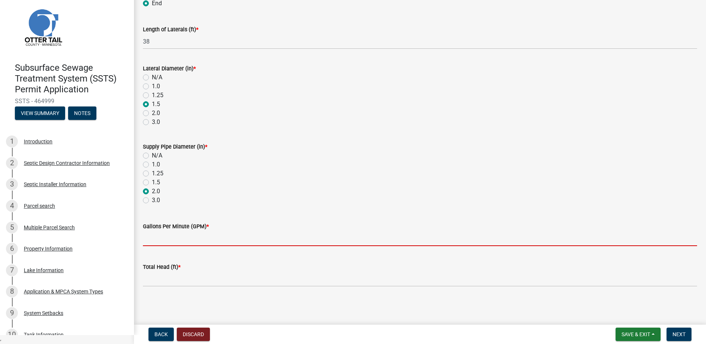
click at [152, 240] on input "Gallons Per Minute (GPM) *" at bounding box center [420, 238] width 554 height 15
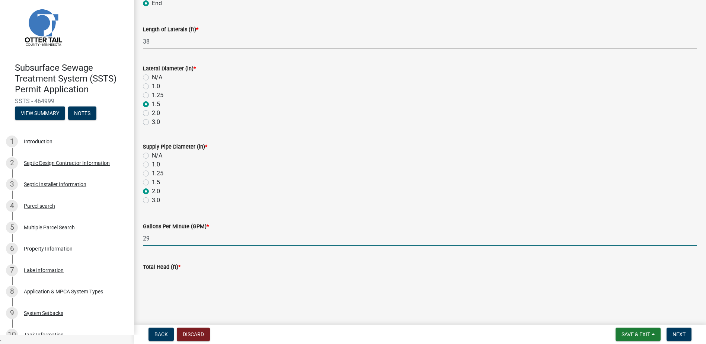
type input "29"
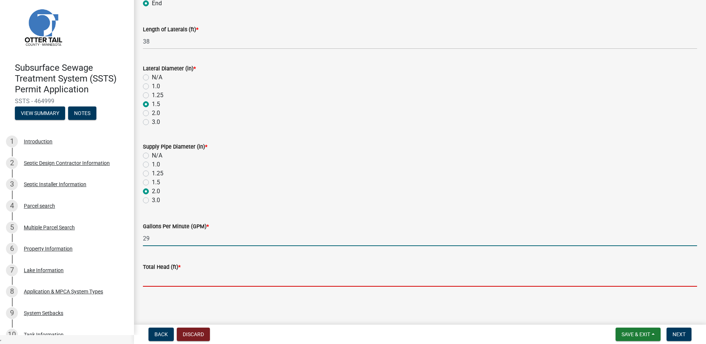
click at [153, 280] on input "Total Head (ft) *" at bounding box center [420, 278] width 554 height 15
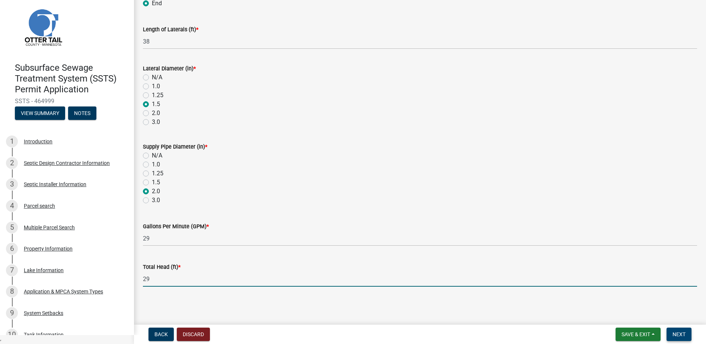
type input "29"
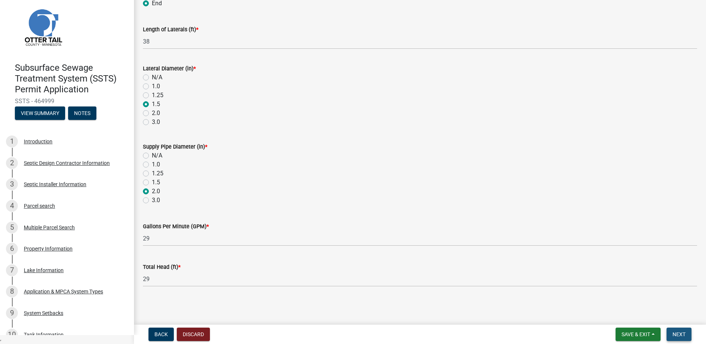
click at [675, 333] on span "Next" at bounding box center [678, 334] width 13 height 6
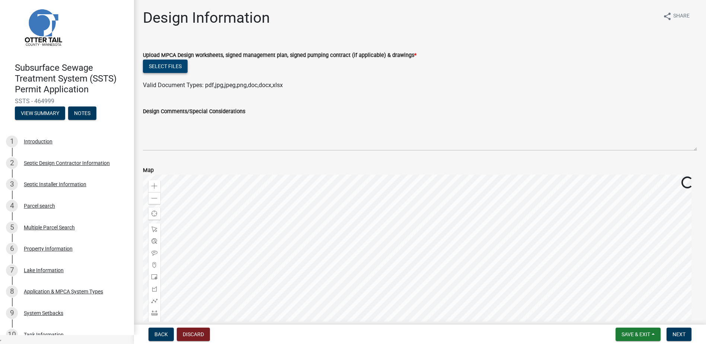
click at [164, 65] on button "Select files" at bounding box center [165, 66] width 45 height 13
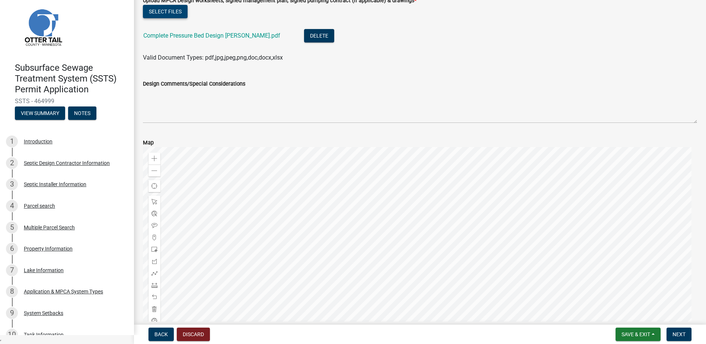
scroll to position [102, 0]
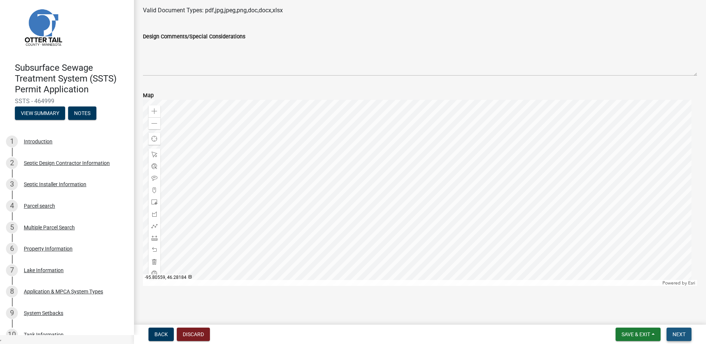
click at [685, 337] on span "Next" at bounding box center [678, 334] width 13 height 6
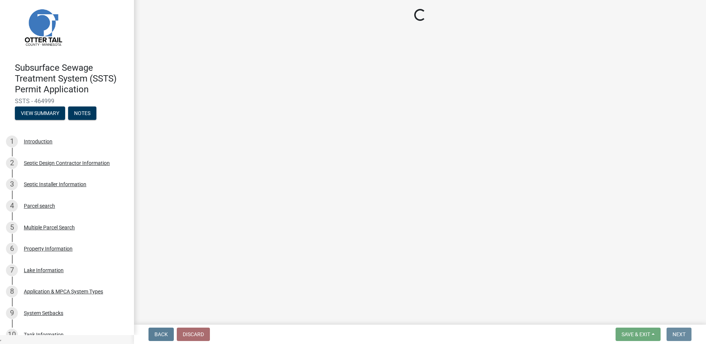
scroll to position [0, 0]
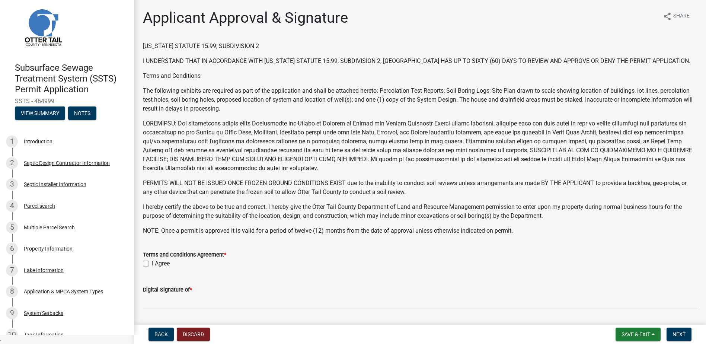
click at [152, 268] on label "I Agree" at bounding box center [161, 263] width 18 height 9
click at [152, 264] on input "I Agree" at bounding box center [154, 261] width 5 height 5
checkbox input "true"
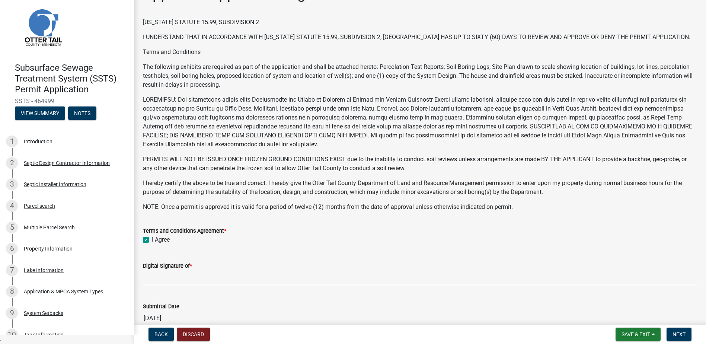
scroll to position [37, 0]
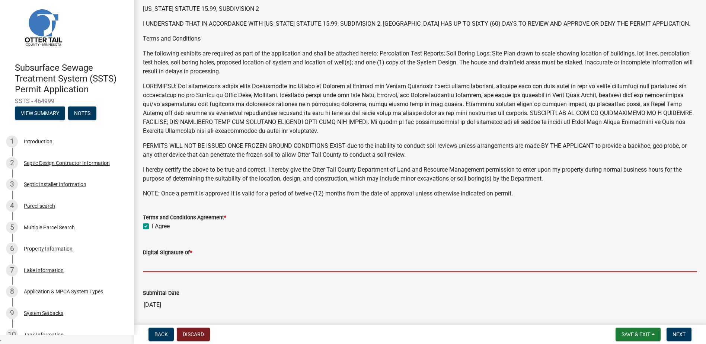
click at [158, 272] on input "Digital Signature of *" at bounding box center [420, 264] width 554 height 15
type input "[PERSON_NAME]"
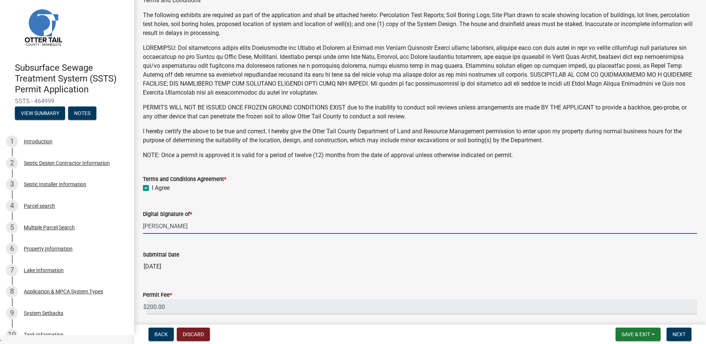
scroll to position [152, 0]
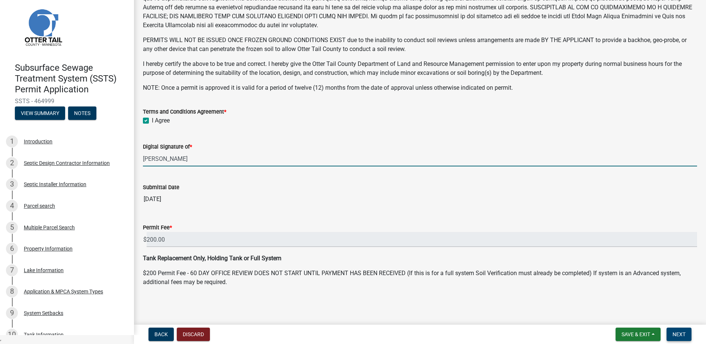
click at [678, 335] on span "Next" at bounding box center [678, 334] width 13 height 6
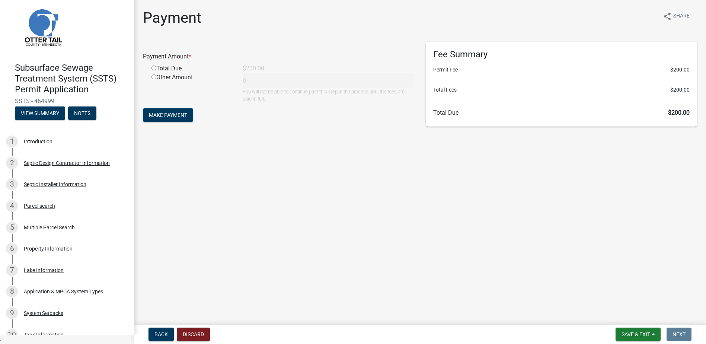
click at [153, 68] on input "radio" at bounding box center [153, 67] width 5 height 5
radio input "true"
type input "200"
click at [168, 116] on span "Make Payment" at bounding box center [168, 115] width 38 height 6
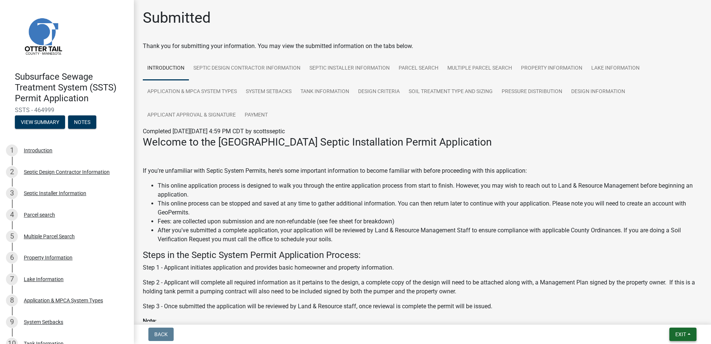
drag, startPoint x: 689, startPoint y: 334, endPoint x: 673, endPoint y: 329, distance: 16.6
click at [688, 335] on button "Exit" at bounding box center [683, 333] width 27 height 13
click at [664, 318] on button "Save & Exit" at bounding box center [667, 315] width 60 height 18
